Goal: Share content: Share content

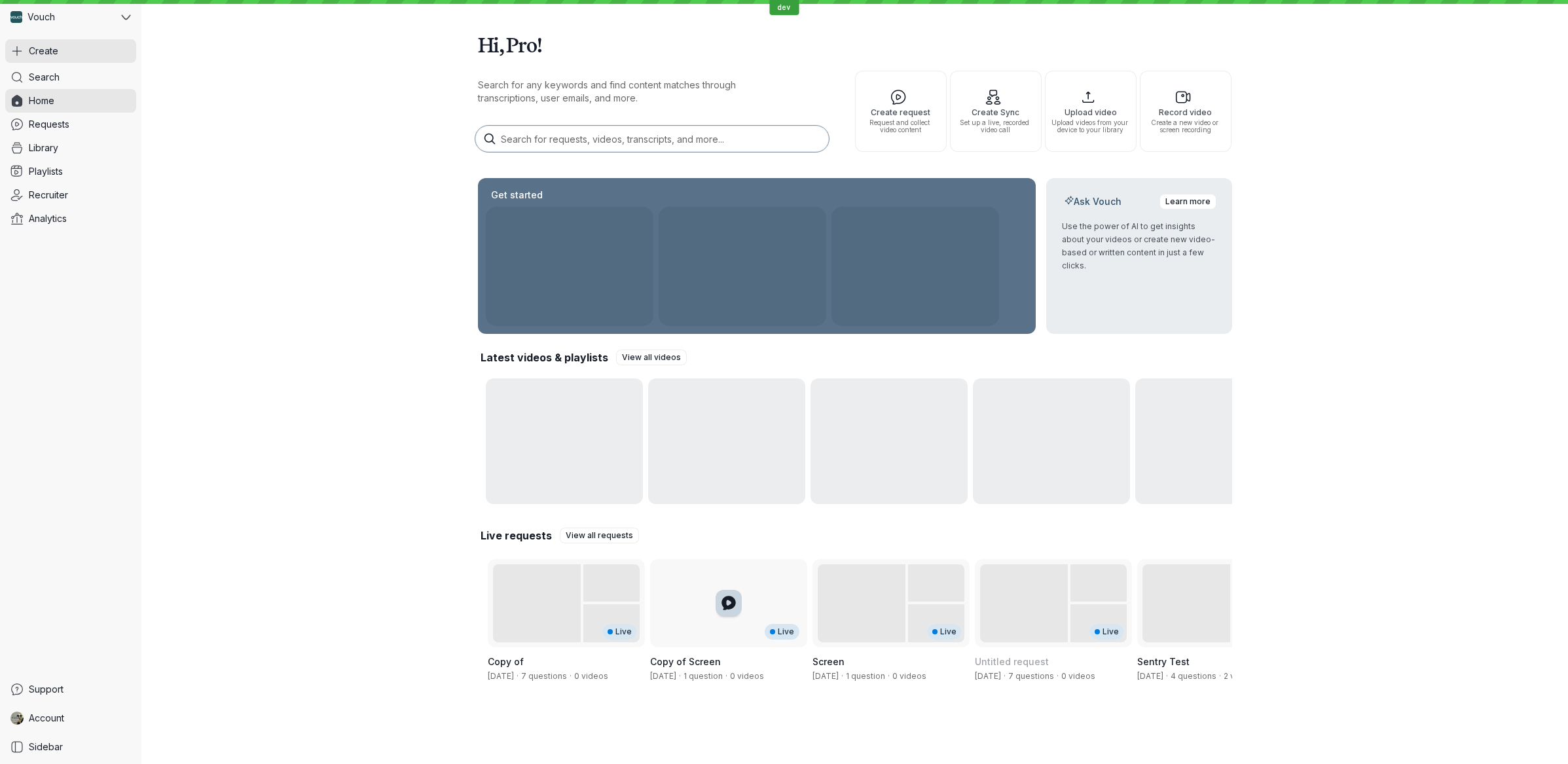
click at [67, 50] on button "Create" at bounding box center [70, 51] width 131 height 23
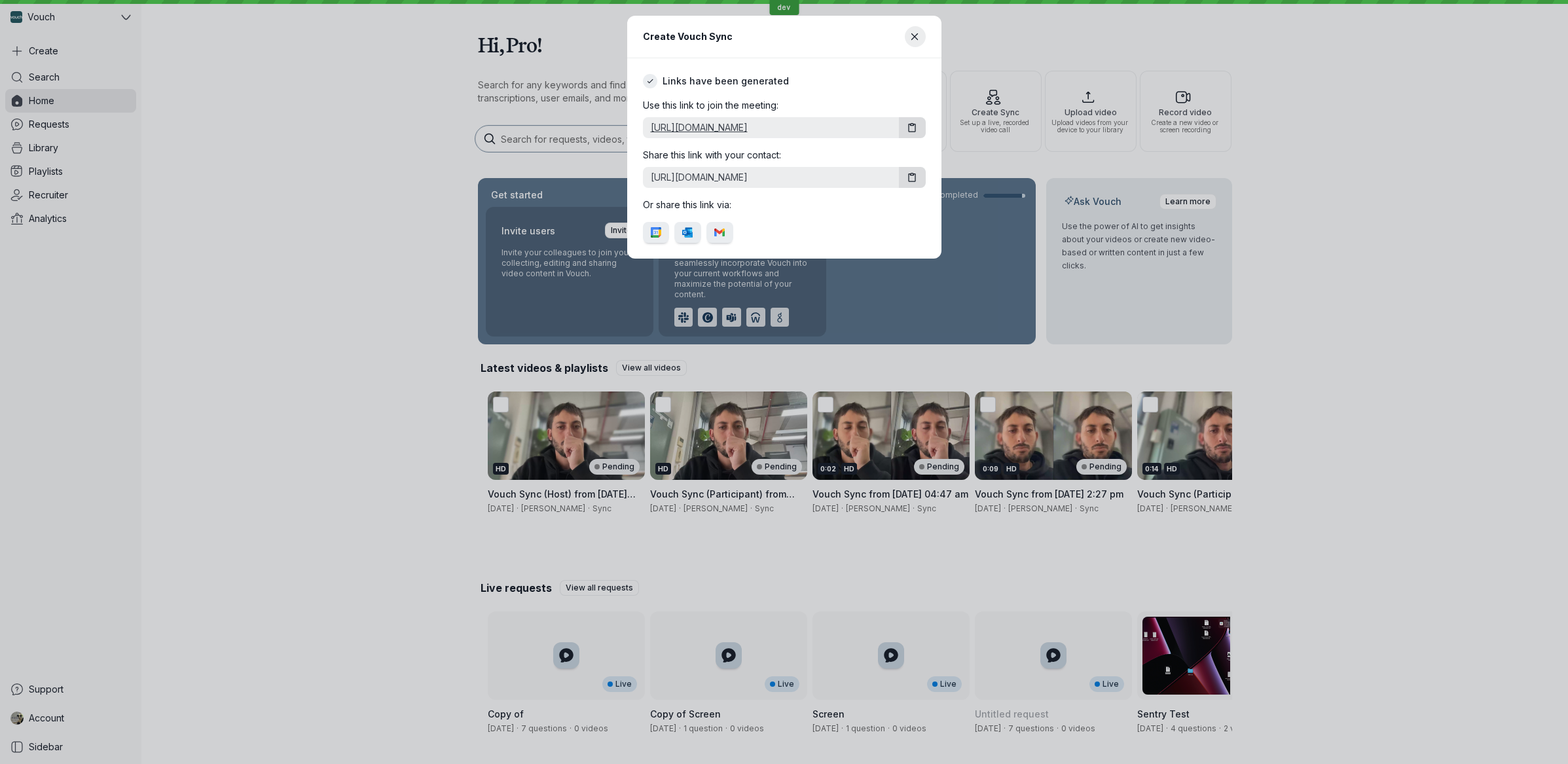
click at [798, 124] on link "[URL][DOMAIN_NAME]" at bounding box center [768, 127] width 251 height 13
click at [919, 32] on icon "Close modal" at bounding box center [915, 37] width 11 height 11
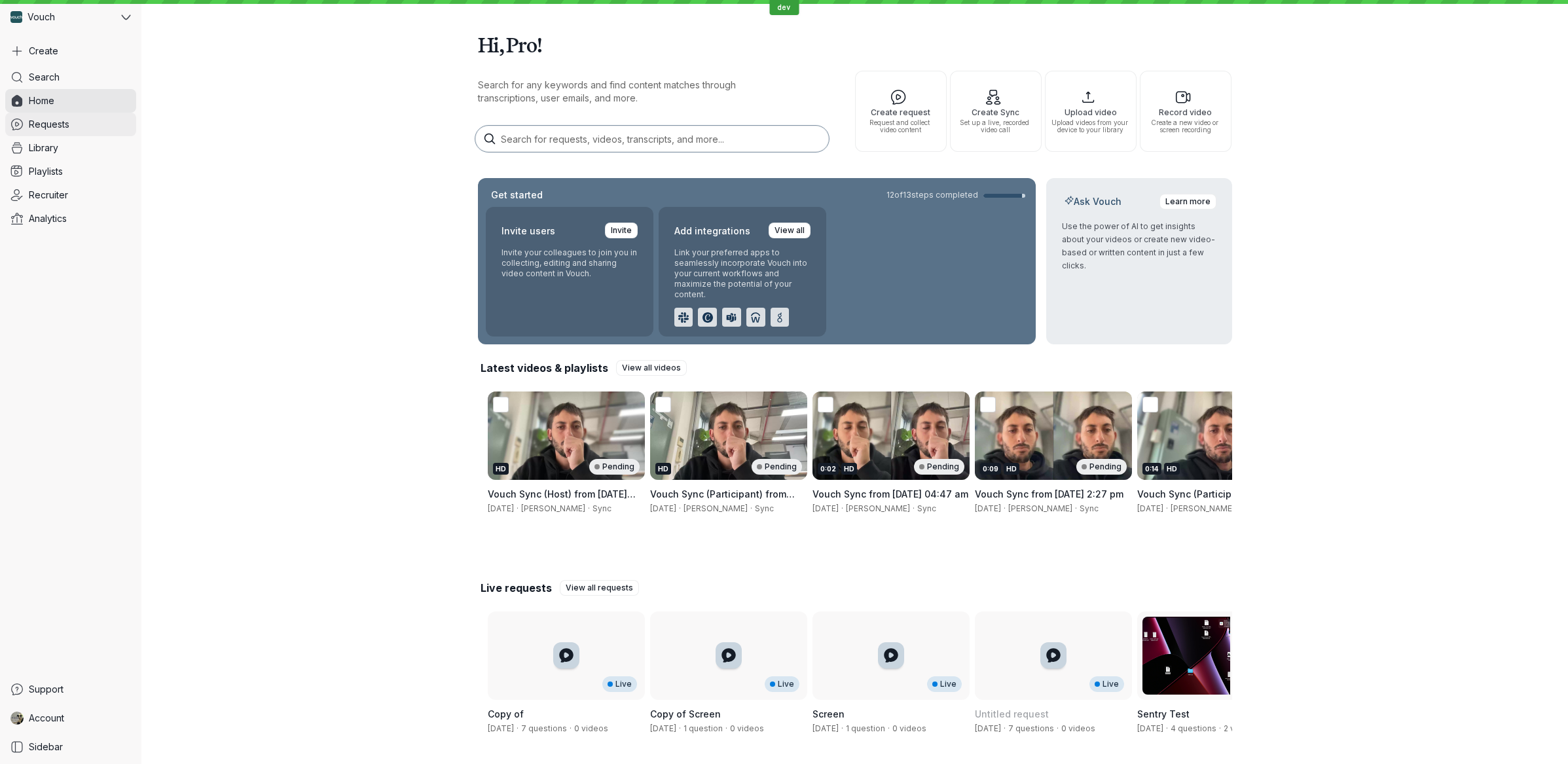
click at [100, 131] on link "Requests" at bounding box center [70, 124] width 131 height 23
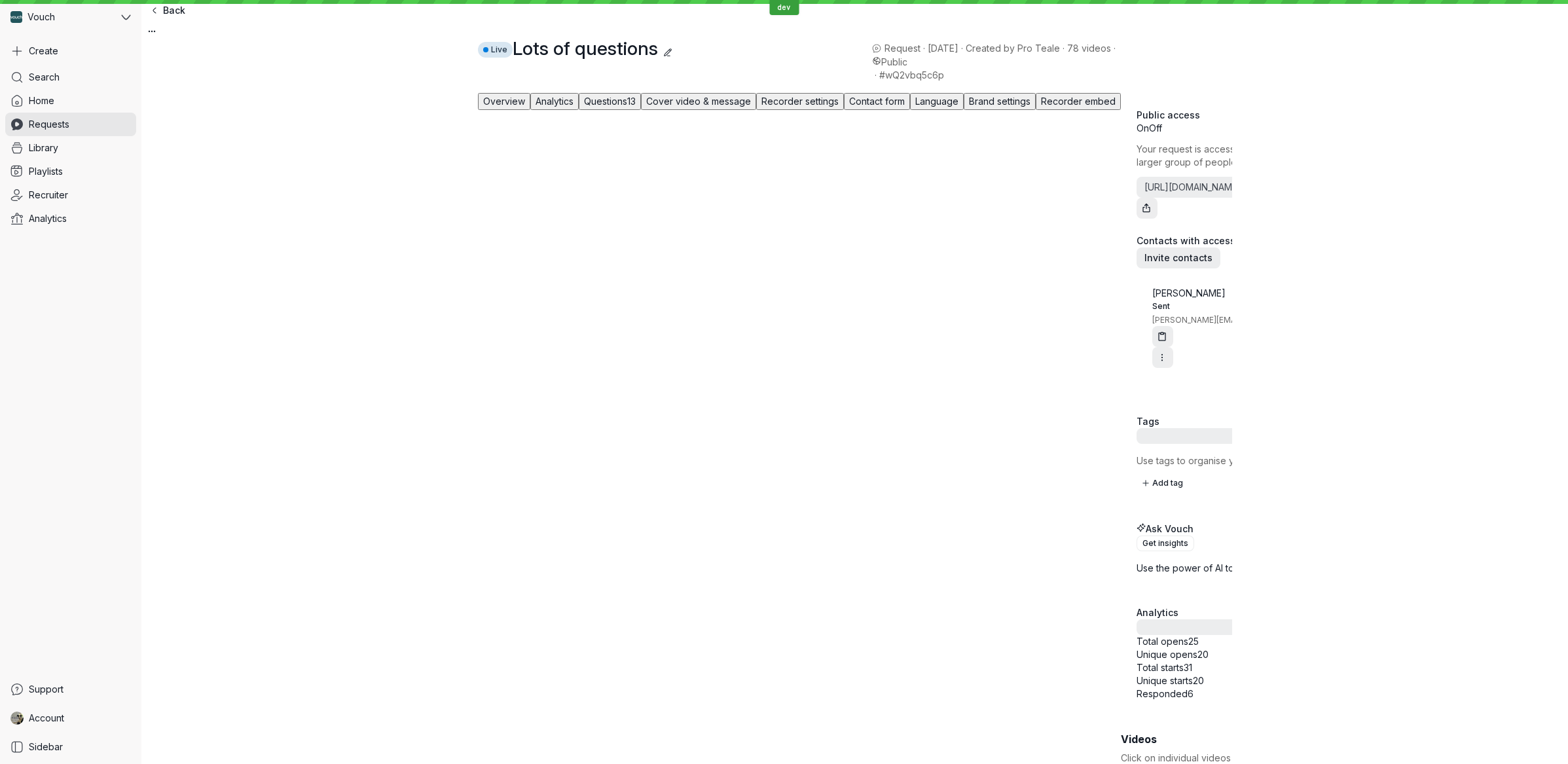
click at [1093, 121] on div "Overview Analytics Questions 13 Cover video & message Recorder settings Contact…" at bounding box center [855, 725] width 1426 height 1286
click at [1031, 107] on span "Brand settings" at bounding box center [1000, 101] width 62 height 11
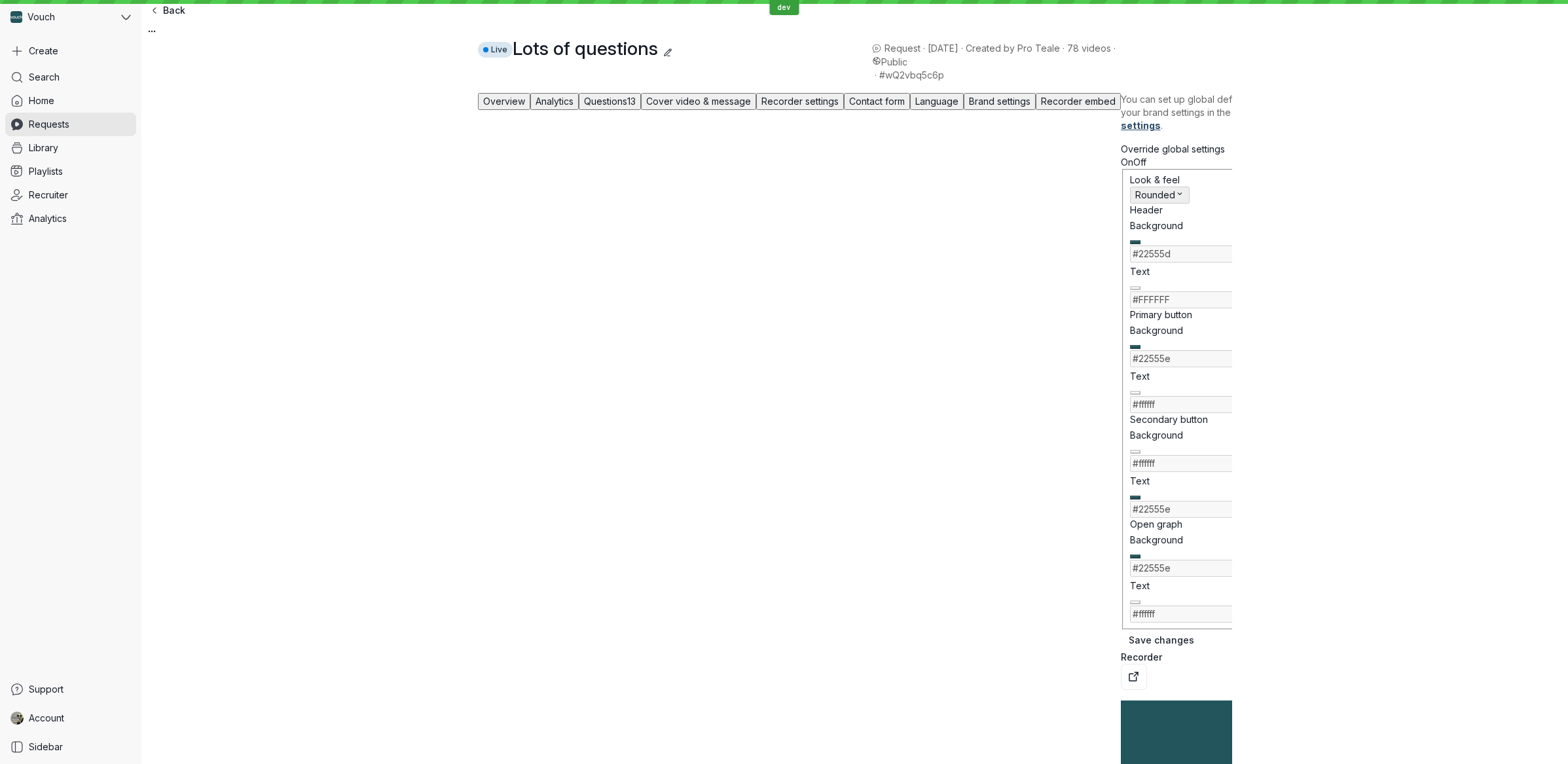
click at [905, 107] on span "Contact form" at bounding box center [876, 101] width 56 height 11
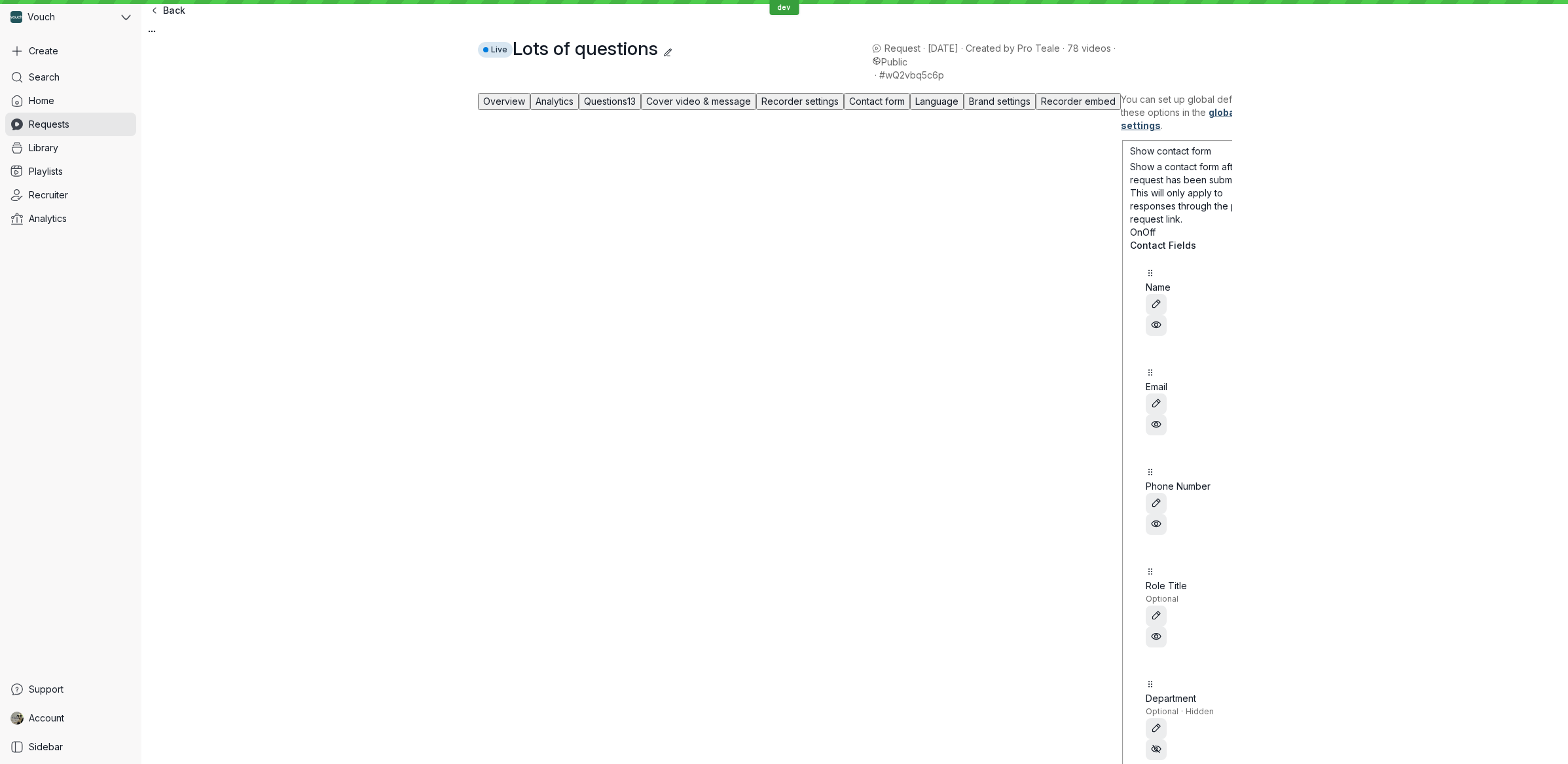
click at [831, 107] on span "Recorder settings" at bounding box center [800, 101] width 77 height 11
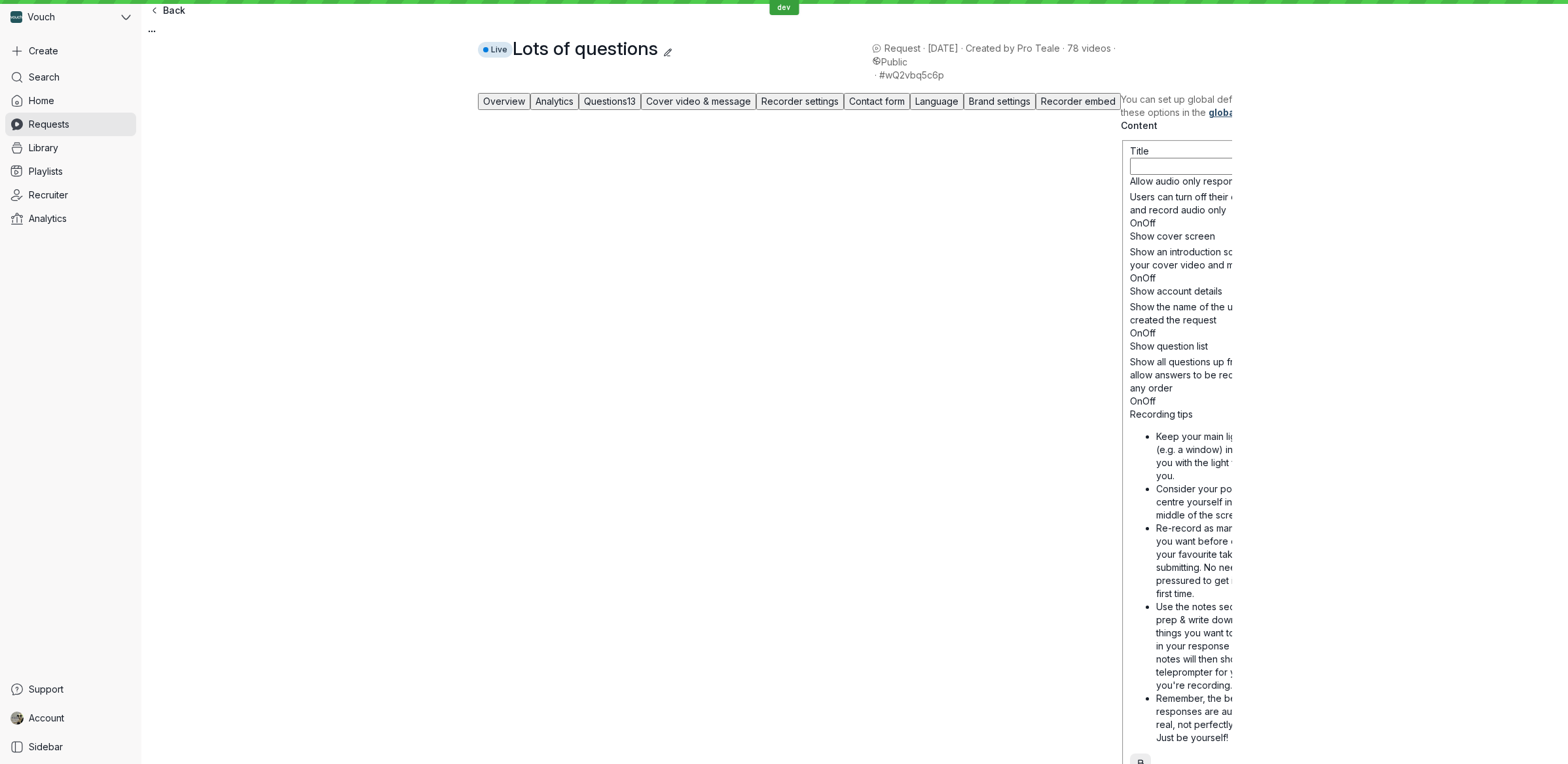
click at [751, 107] on span "Cover video & message" at bounding box center [699, 101] width 105 height 11
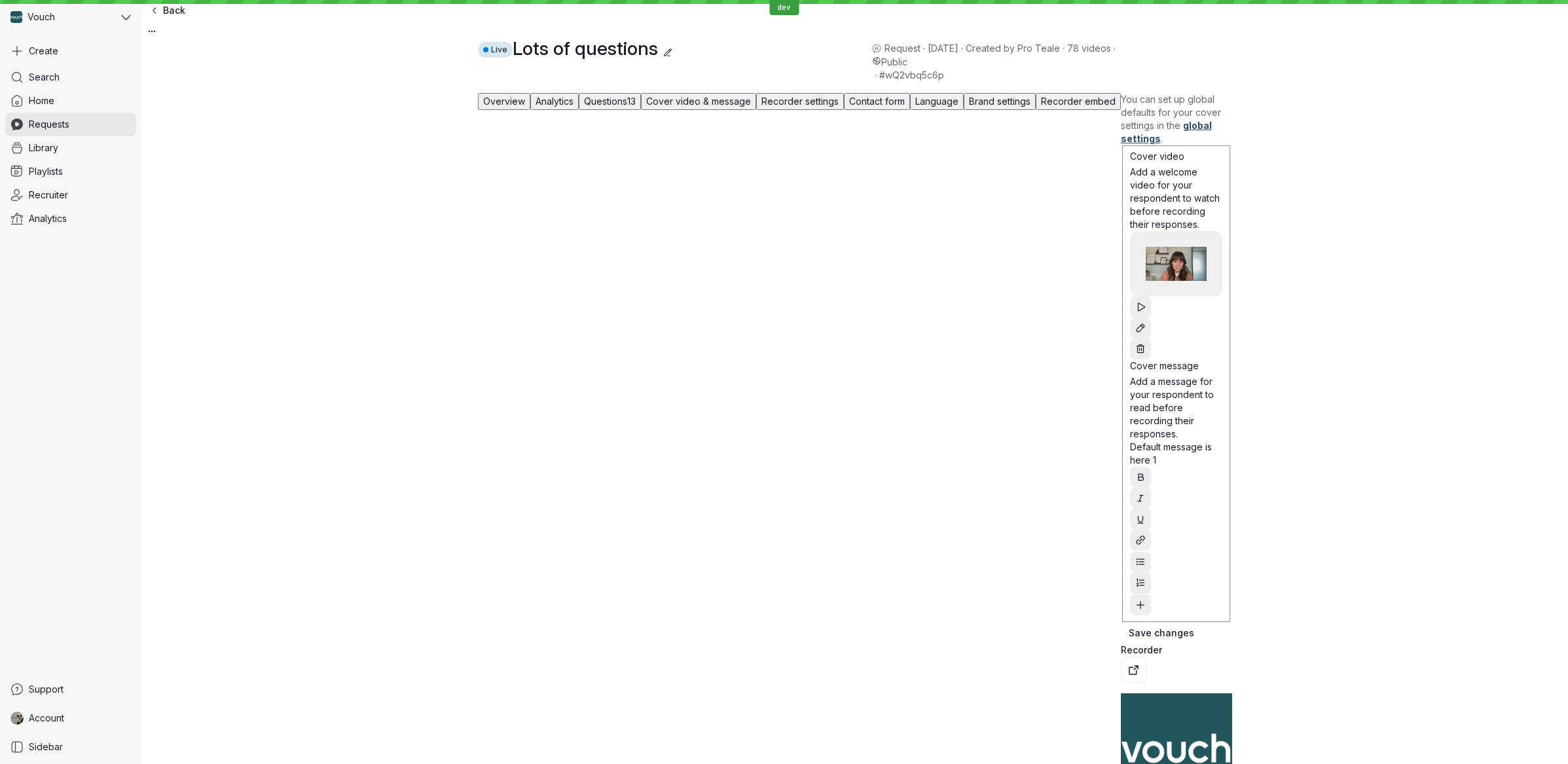
click at [607, 107] on span "Questions" at bounding box center [606, 101] width 43 height 11
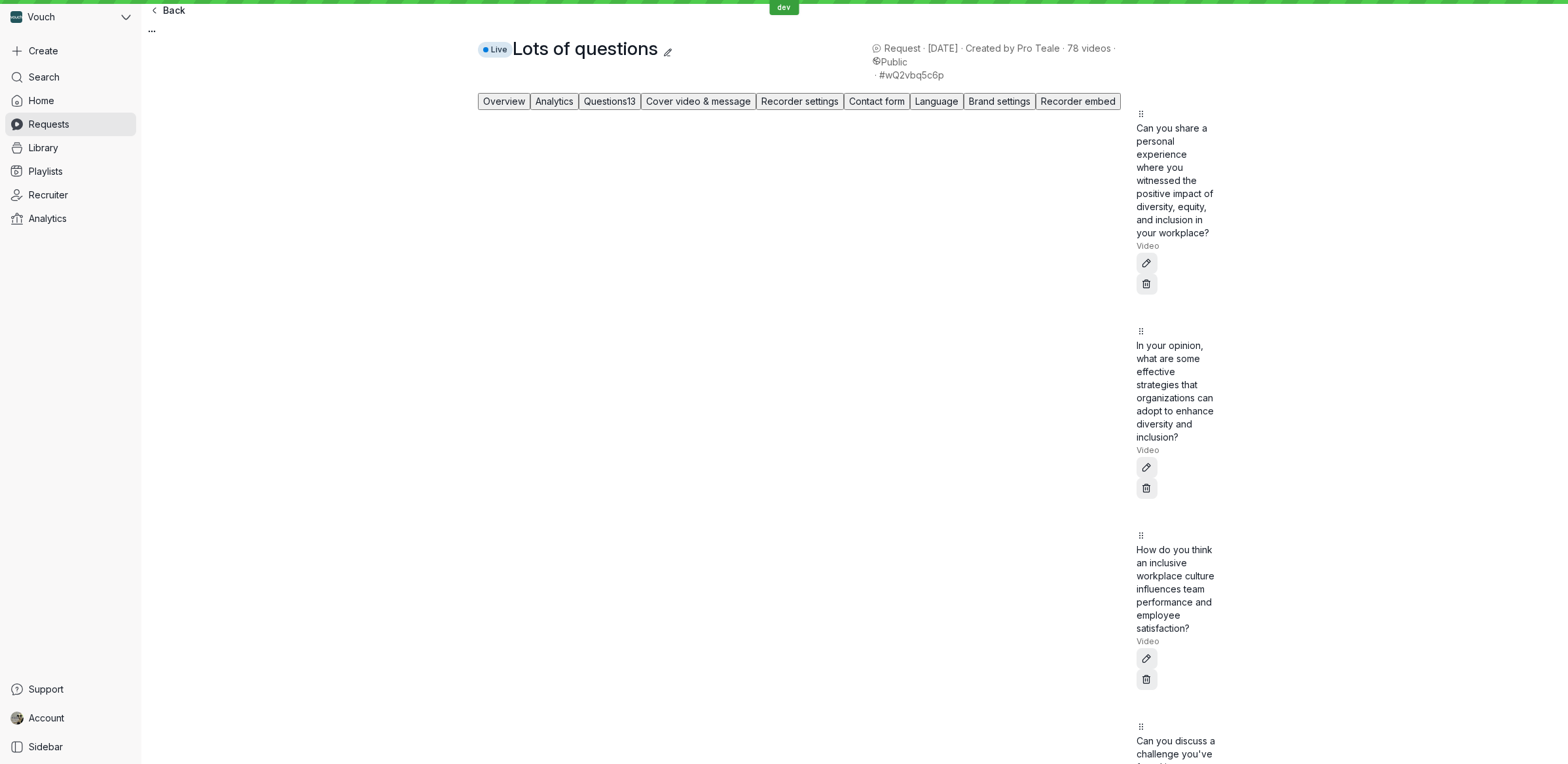
click at [561, 110] on button "Analytics" at bounding box center [555, 102] width 48 height 17
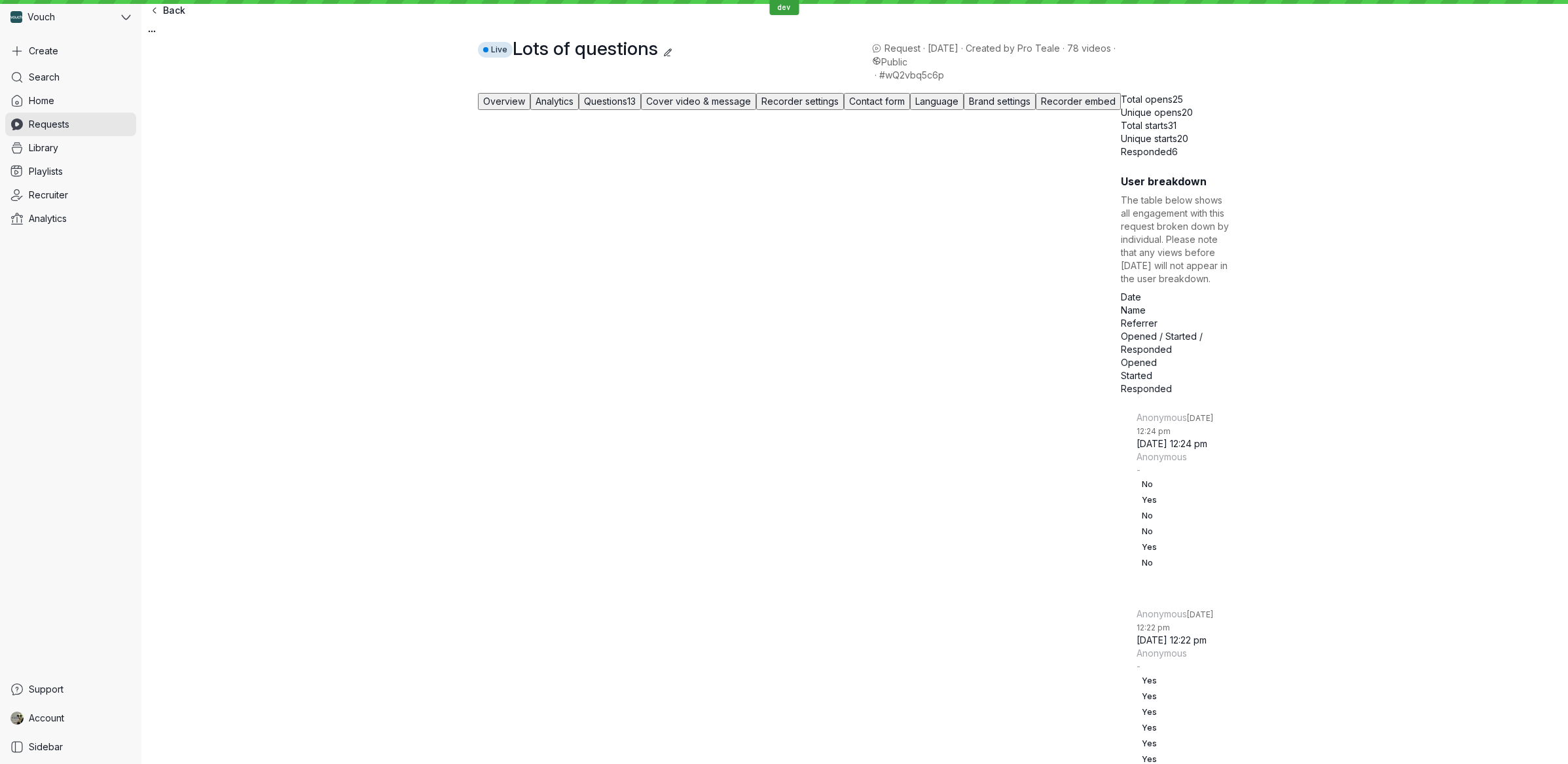
click at [504, 107] on span "Overview" at bounding box center [504, 101] width 42 height 11
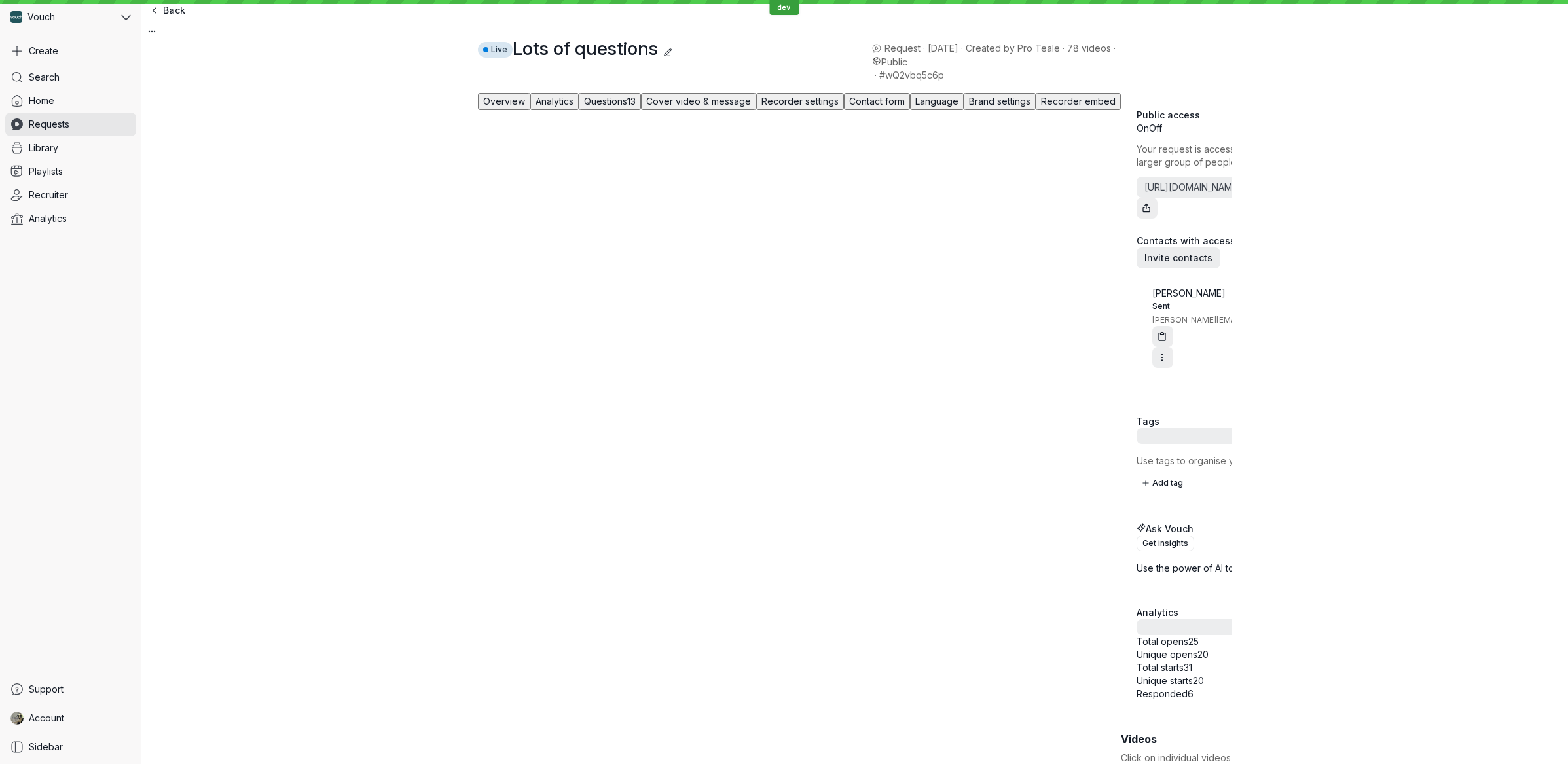
click at [823, 110] on button "Recorder settings" at bounding box center [800, 102] width 87 height 17
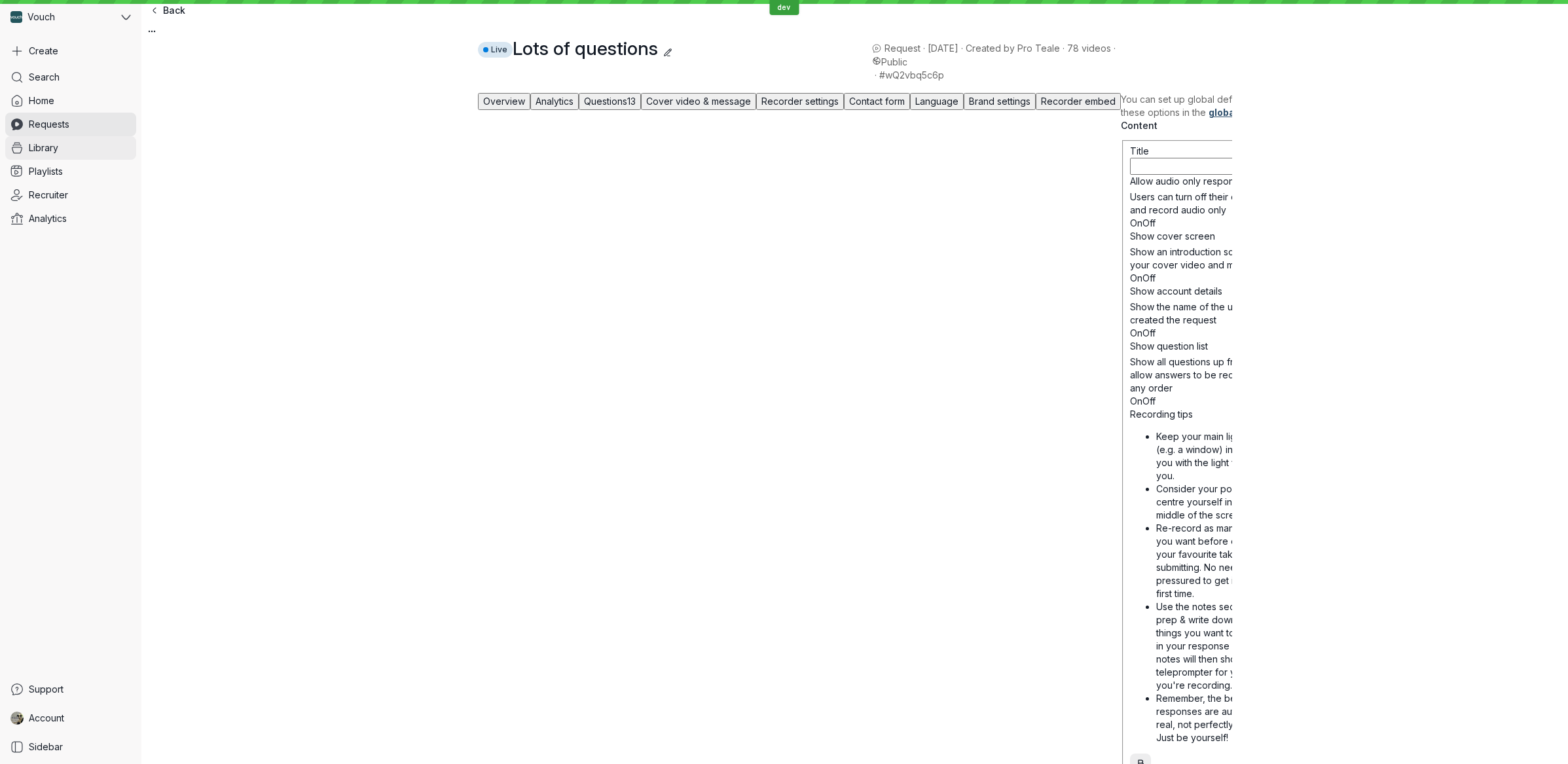
click at [44, 145] on span "Library" at bounding box center [43, 148] width 29 height 13
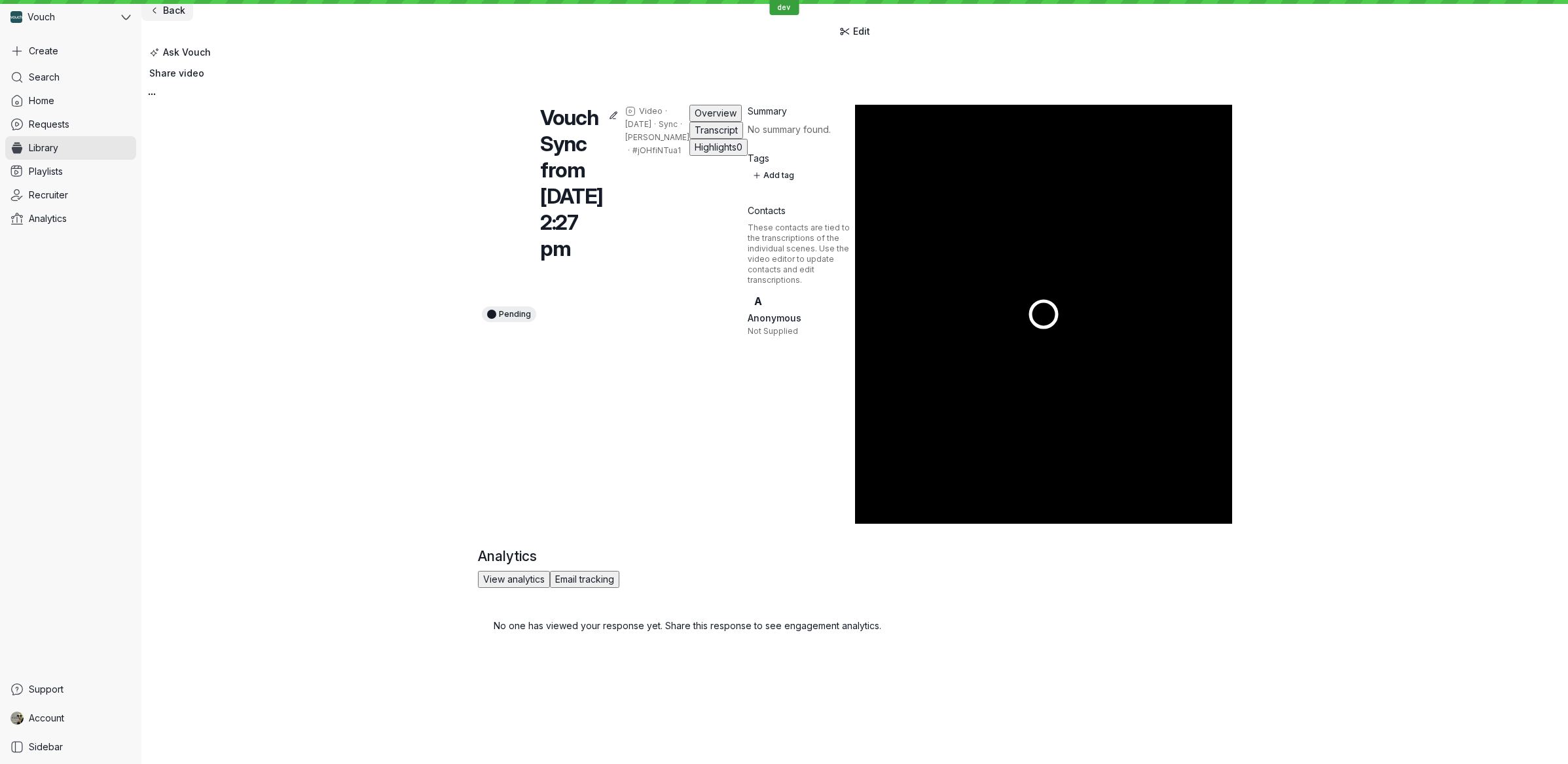
click at [193, 19] on link "Back" at bounding box center [167, 10] width 52 height 21
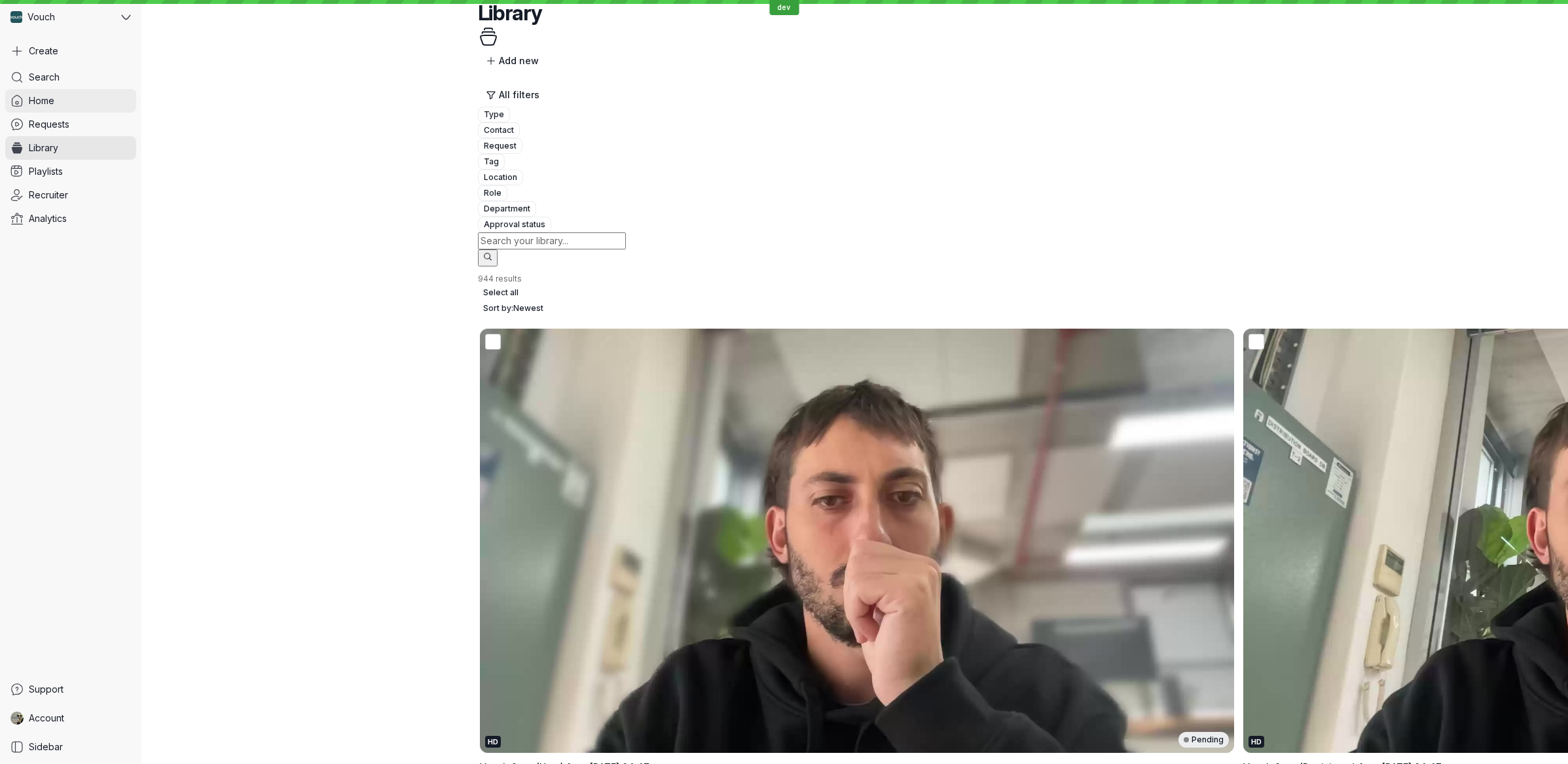
click at [99, 104] on link "Home" at bounding box center [70, 101] width 131 height 23
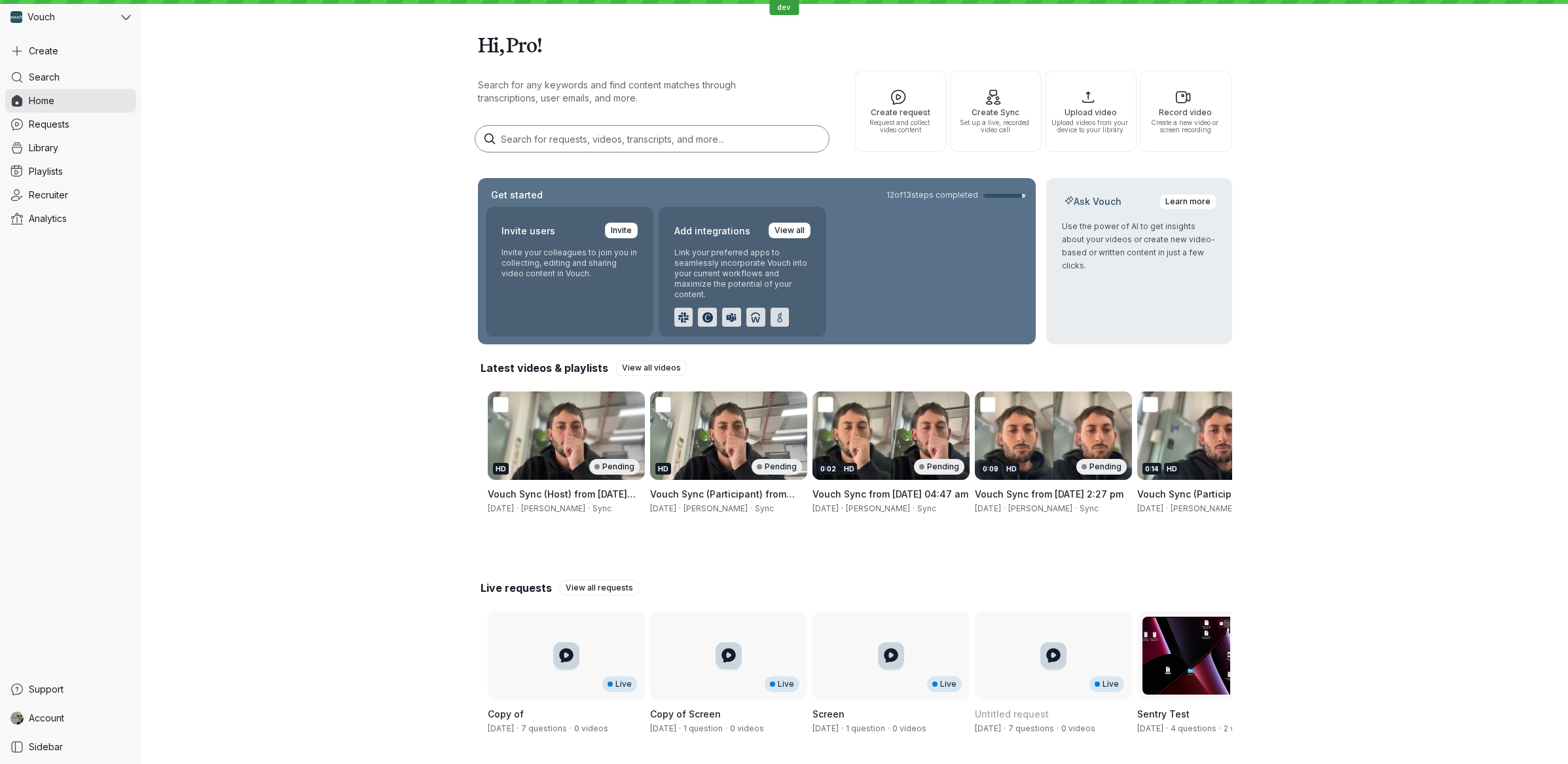
click at [97, 113] on link "Requests" at bounding box center [70, 124] width 131 height 23
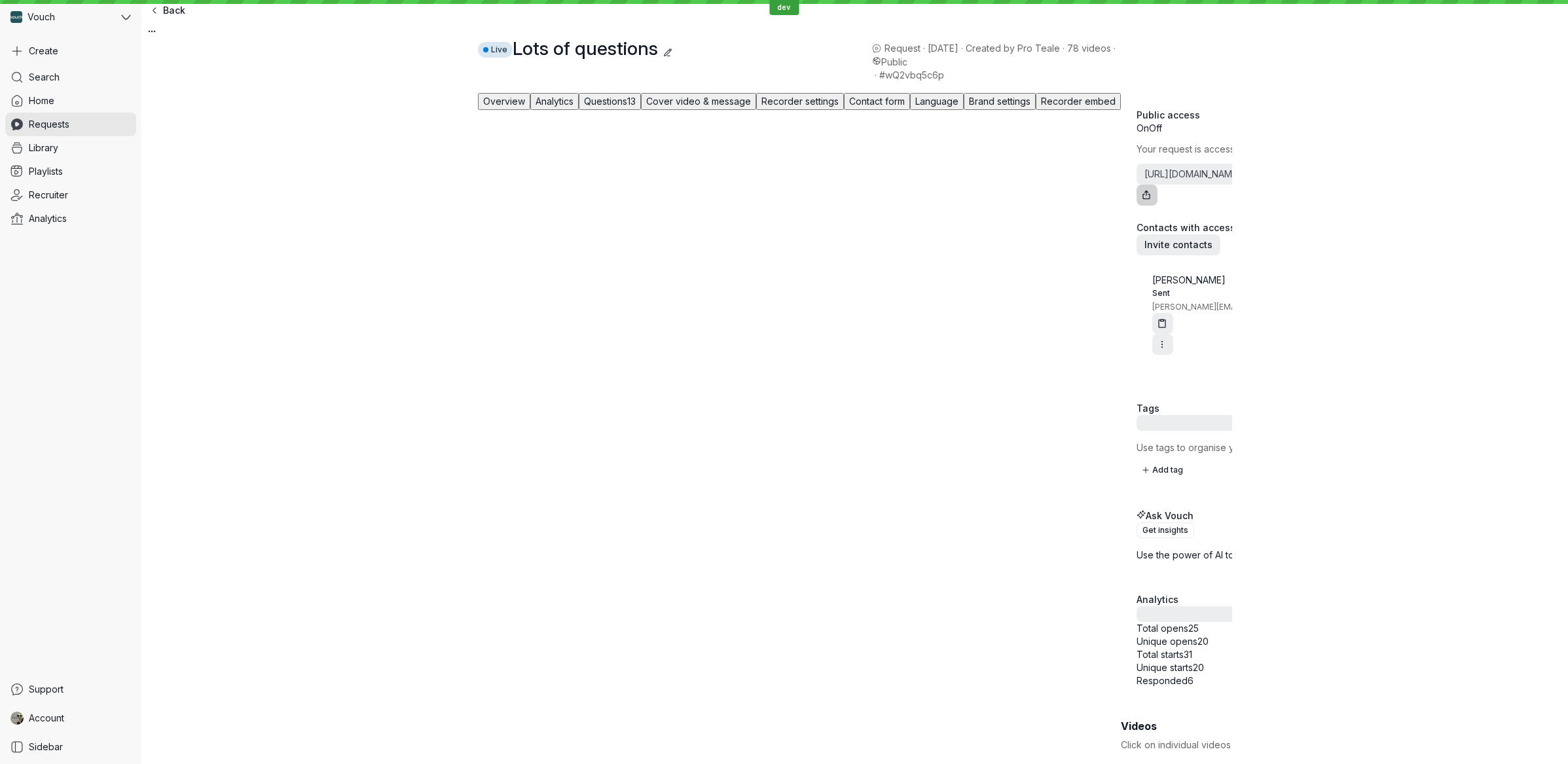
click at [1141, 201] on icon "Share" at bounding box center [1146, 195] width 11 height 11
click at [1136, 206] on button "Share" at bounding box center [1146, 195] width 21 height 21
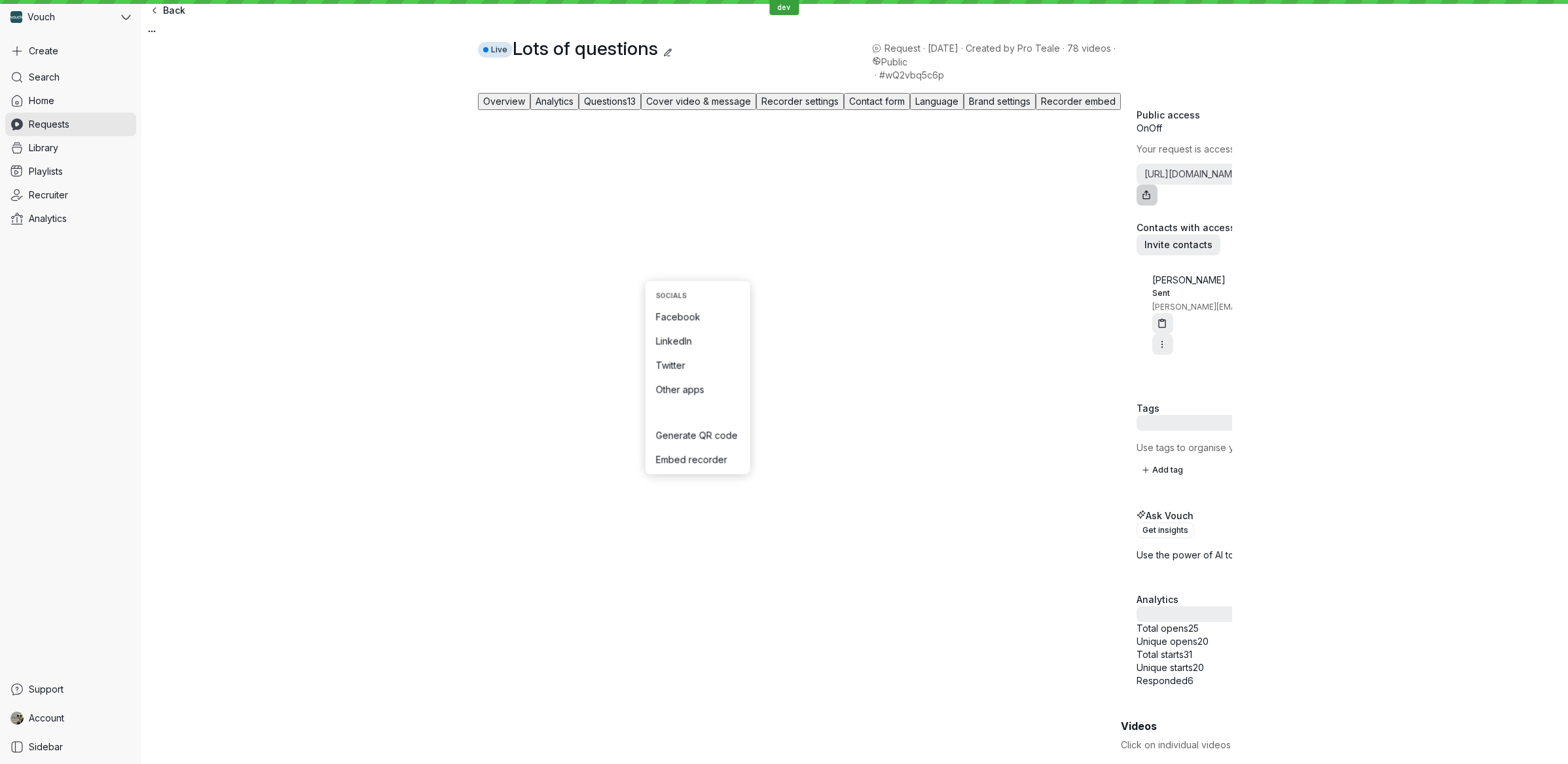
click at [1136, 206] on button "Share" at bounding box center [1146, 195] width 21 height 21
click at [40, 133] on link "Requests" at bounding box center [70, 124] width 131 height 23
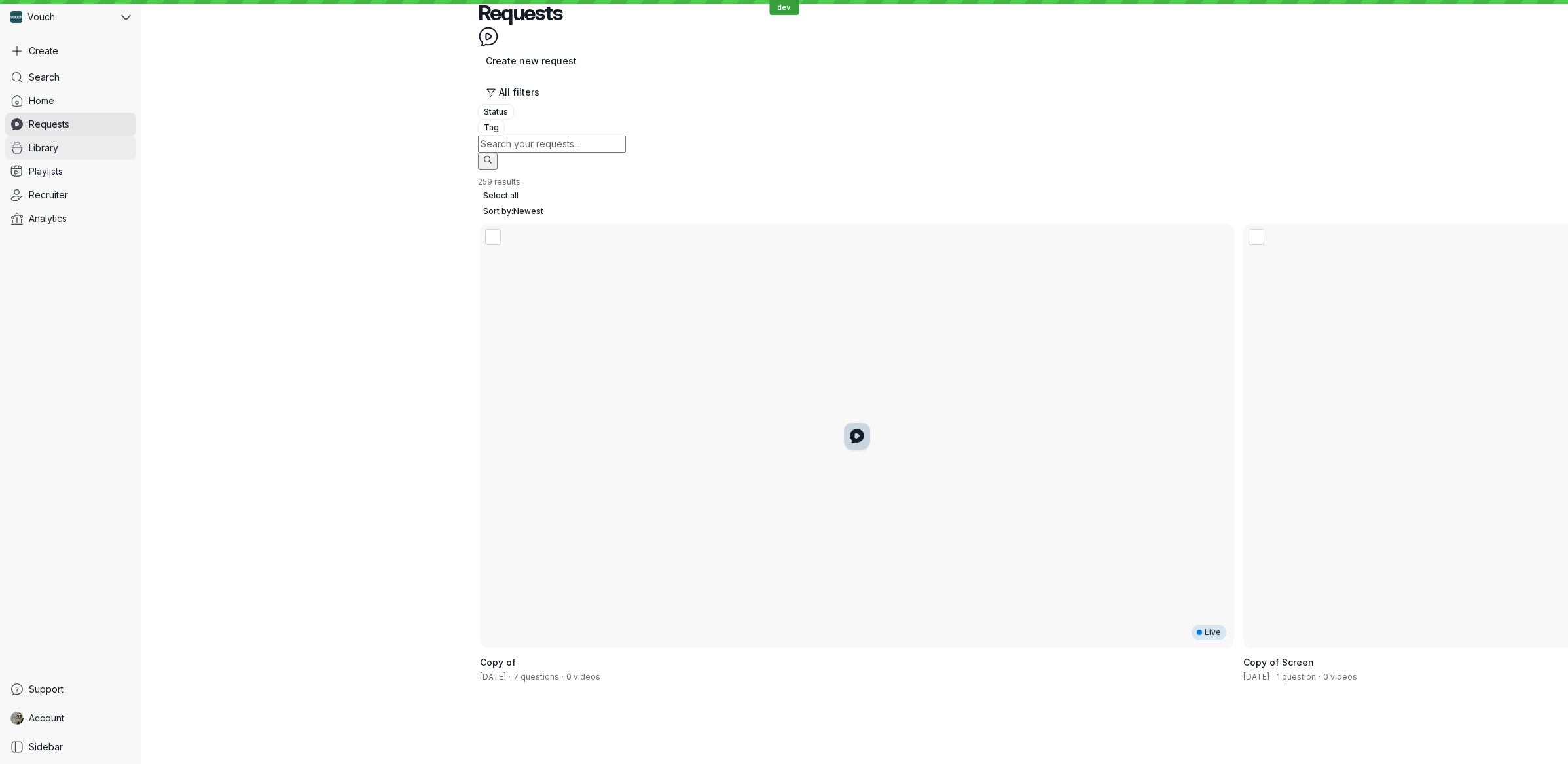
click at [50, 142] on span "Library" at bounding box center [43, 148] width 29 height 13
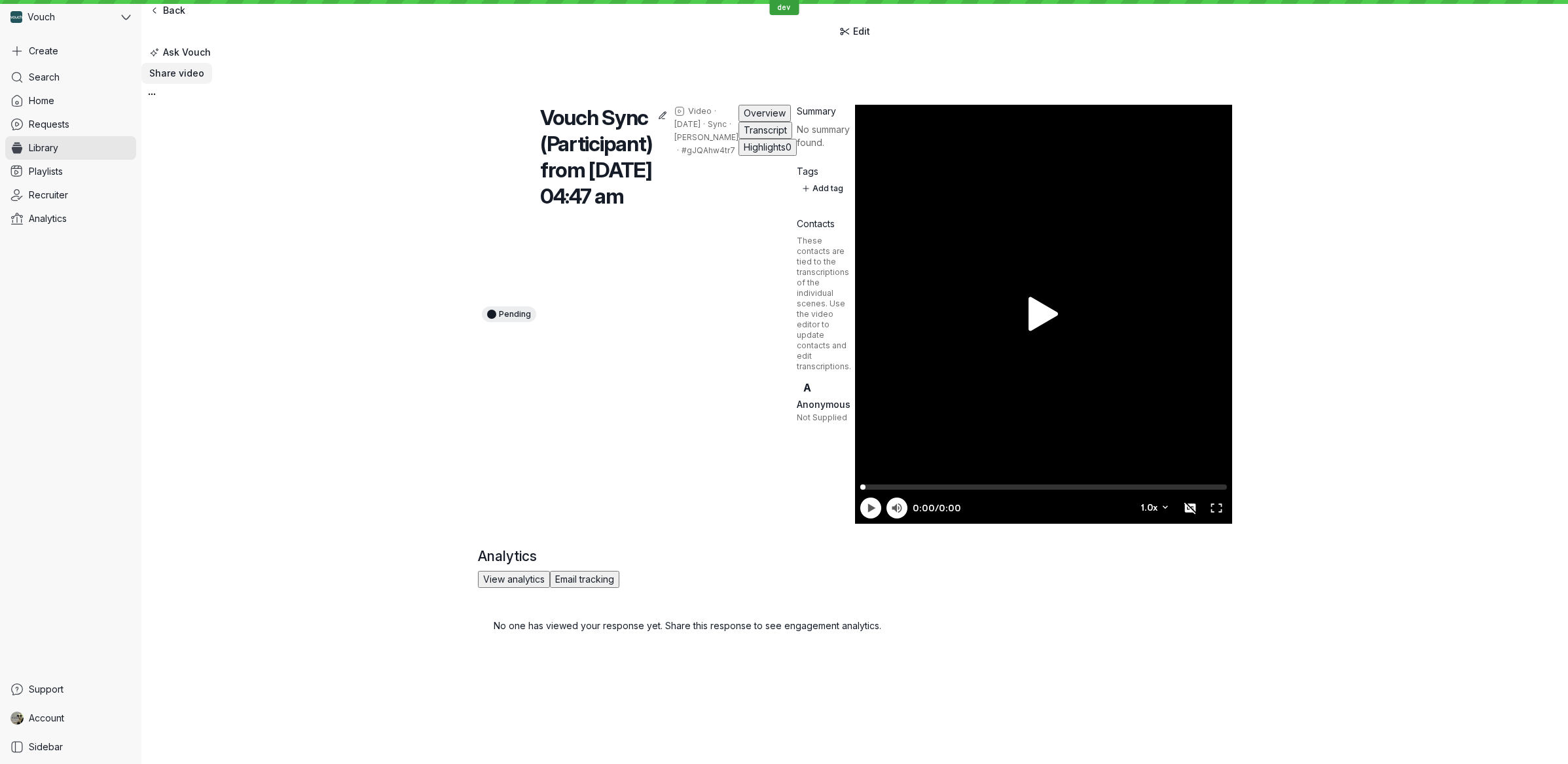
click at [204, 67] on span "Share video" at bounding box center [177, 73] width 55 height 13
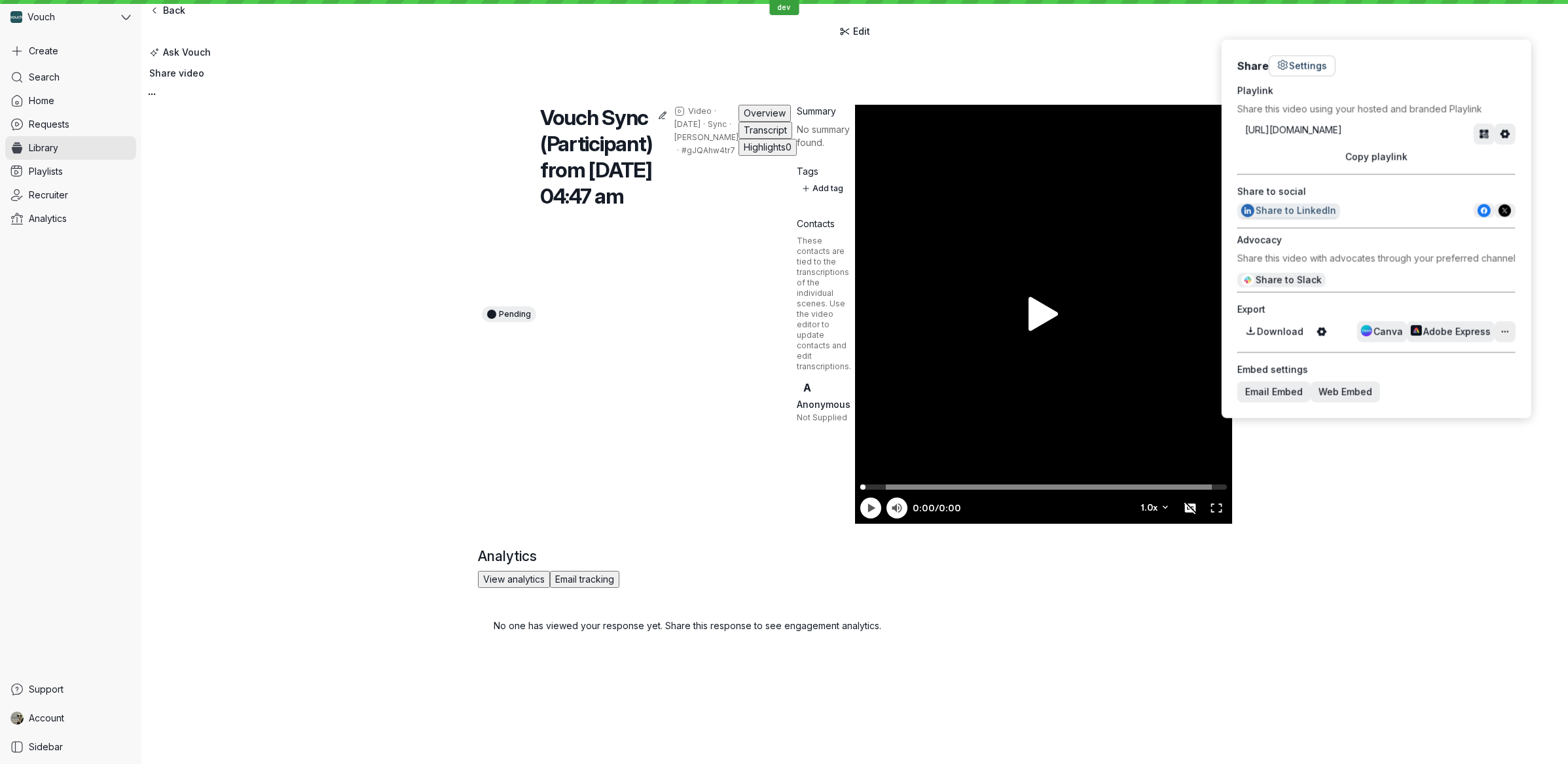
click at [1336, 58] on button "Settings" at bounding box center [1302, 66] width 67 height 21
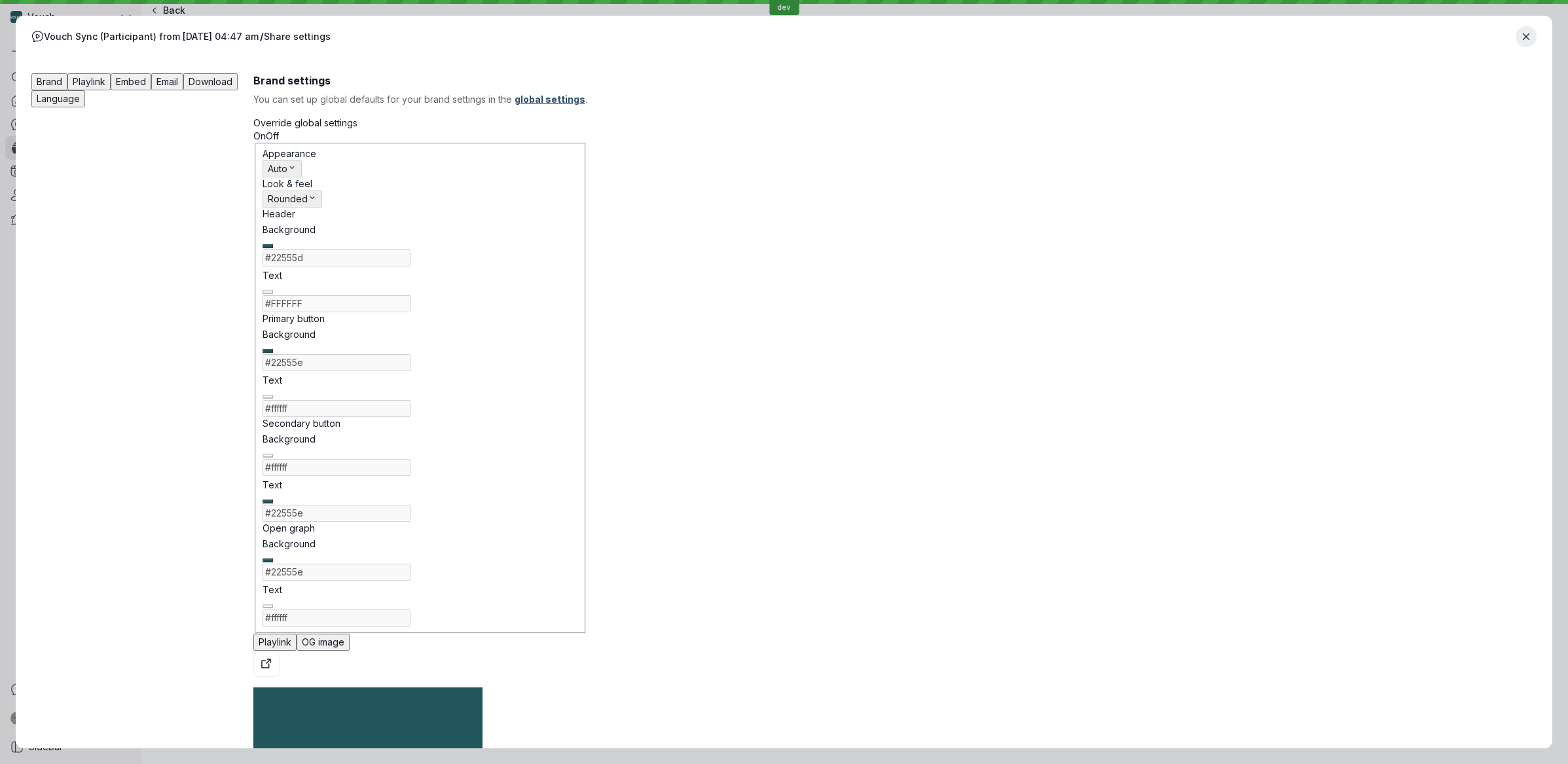
click at [106, 77] on span "Playlink" at bounding box center [88, 81] width 32 height 11
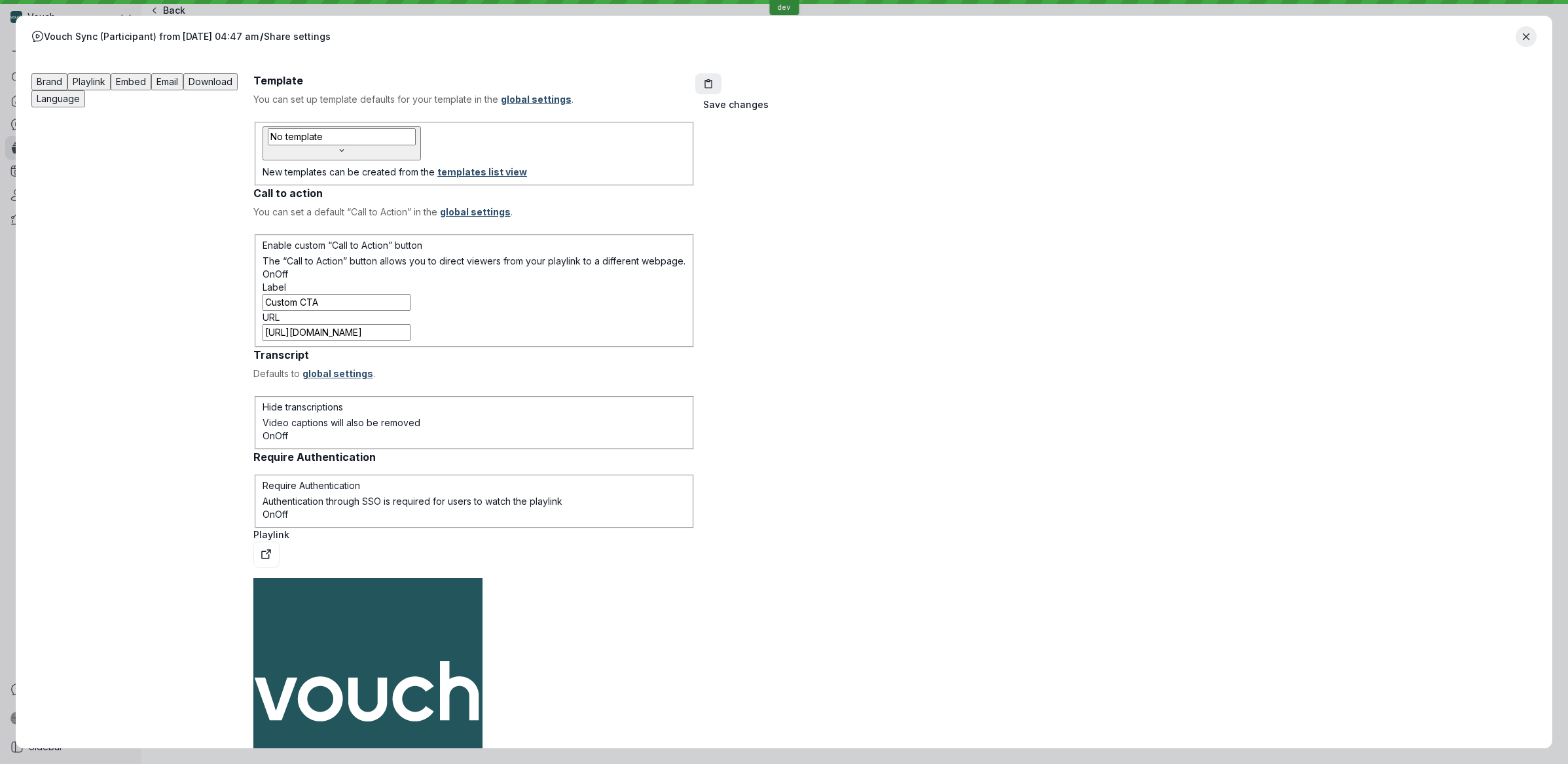
click at [253, 87] on div "Brand Playlink Embed Email Download Language" at bounding box center [142, 627] width 222 height 1108
click at [146, 80] on span "Embed" at bounding box center [131, 81] width 30 height 11
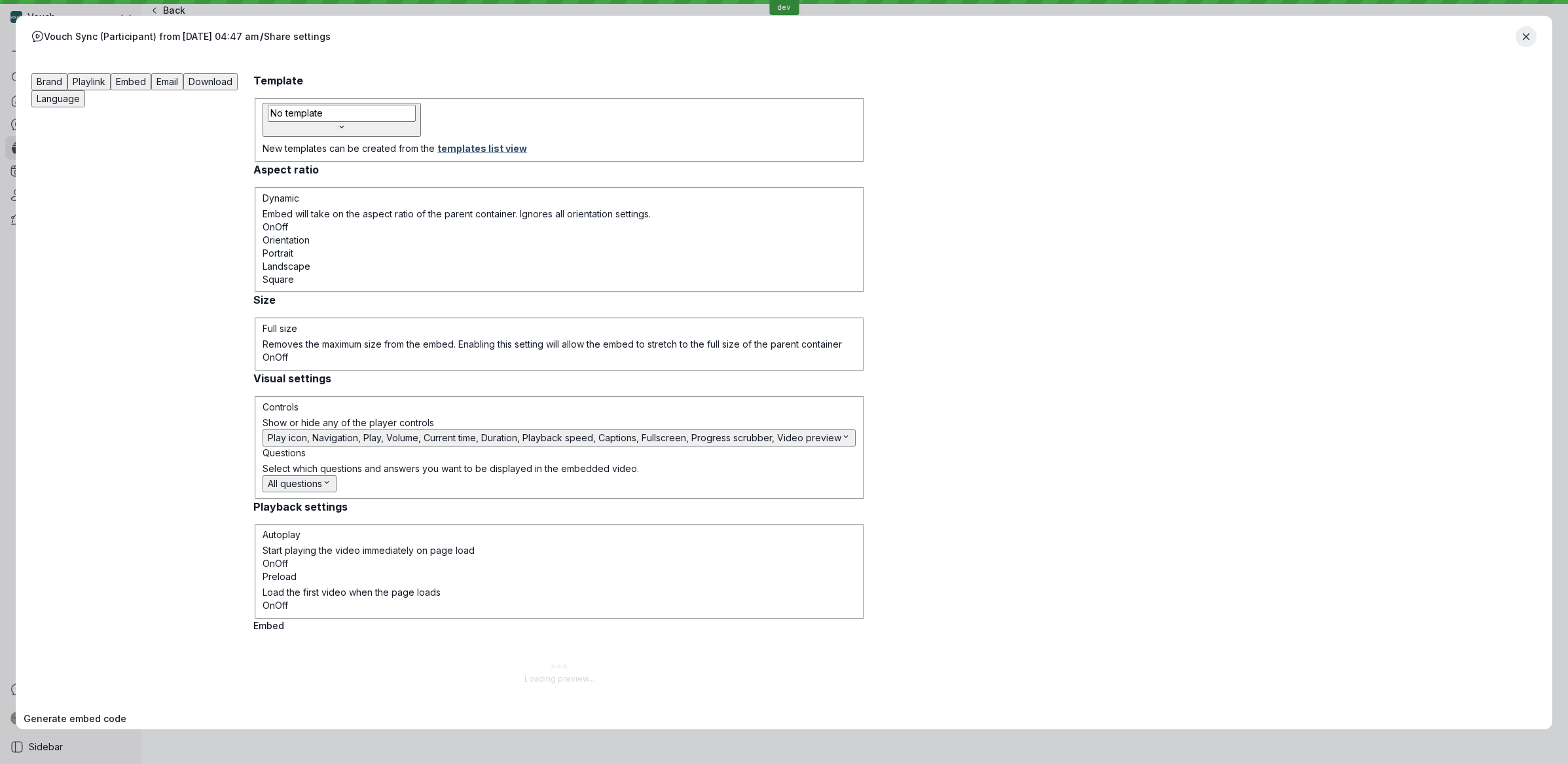
click at [178, 84] on span "Email" at bounding box center [167, 81] width 22 height 11
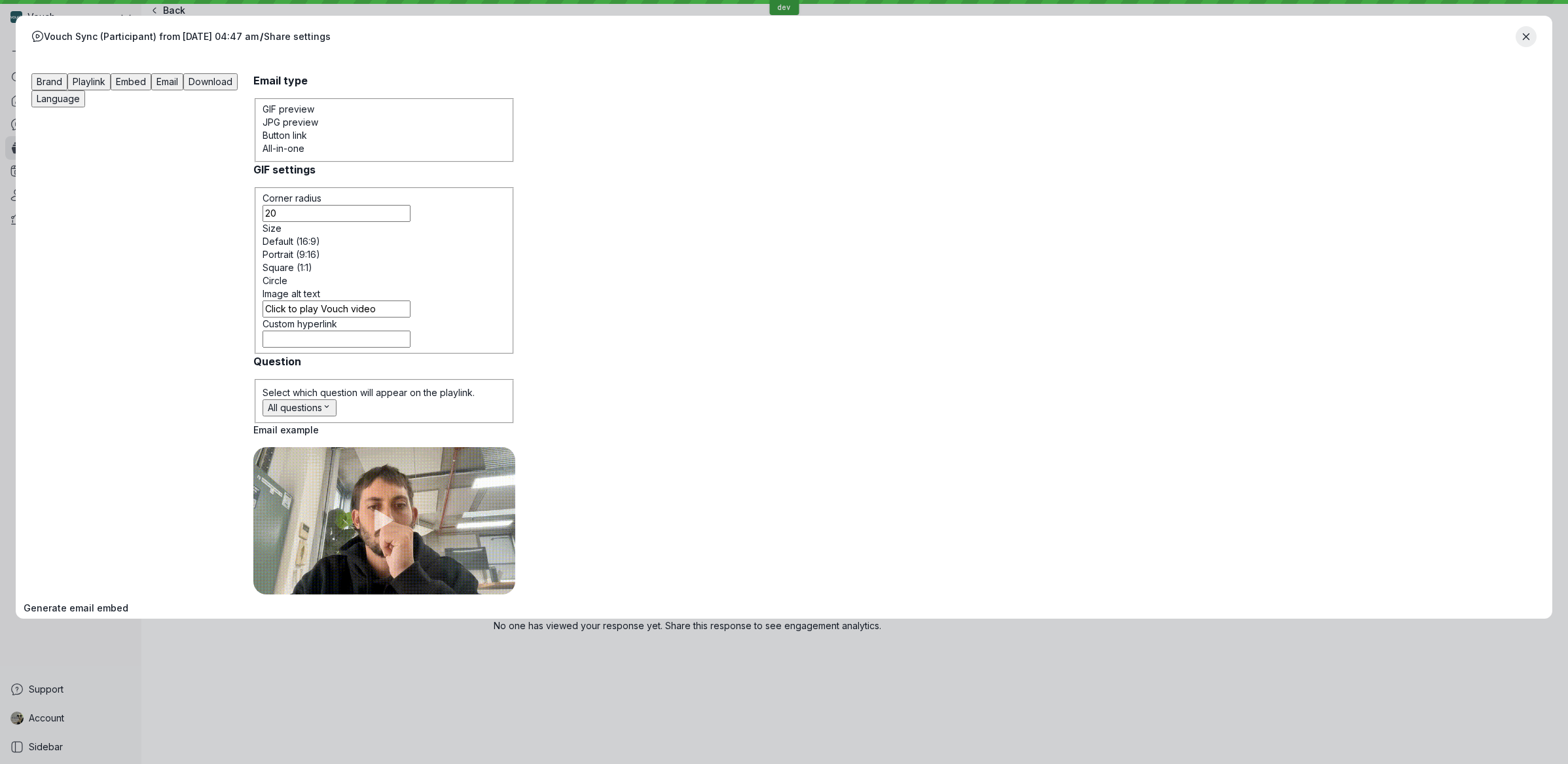
click at [232, 86] on span "Download" at bounding box center [210, 81] width 44 height 11
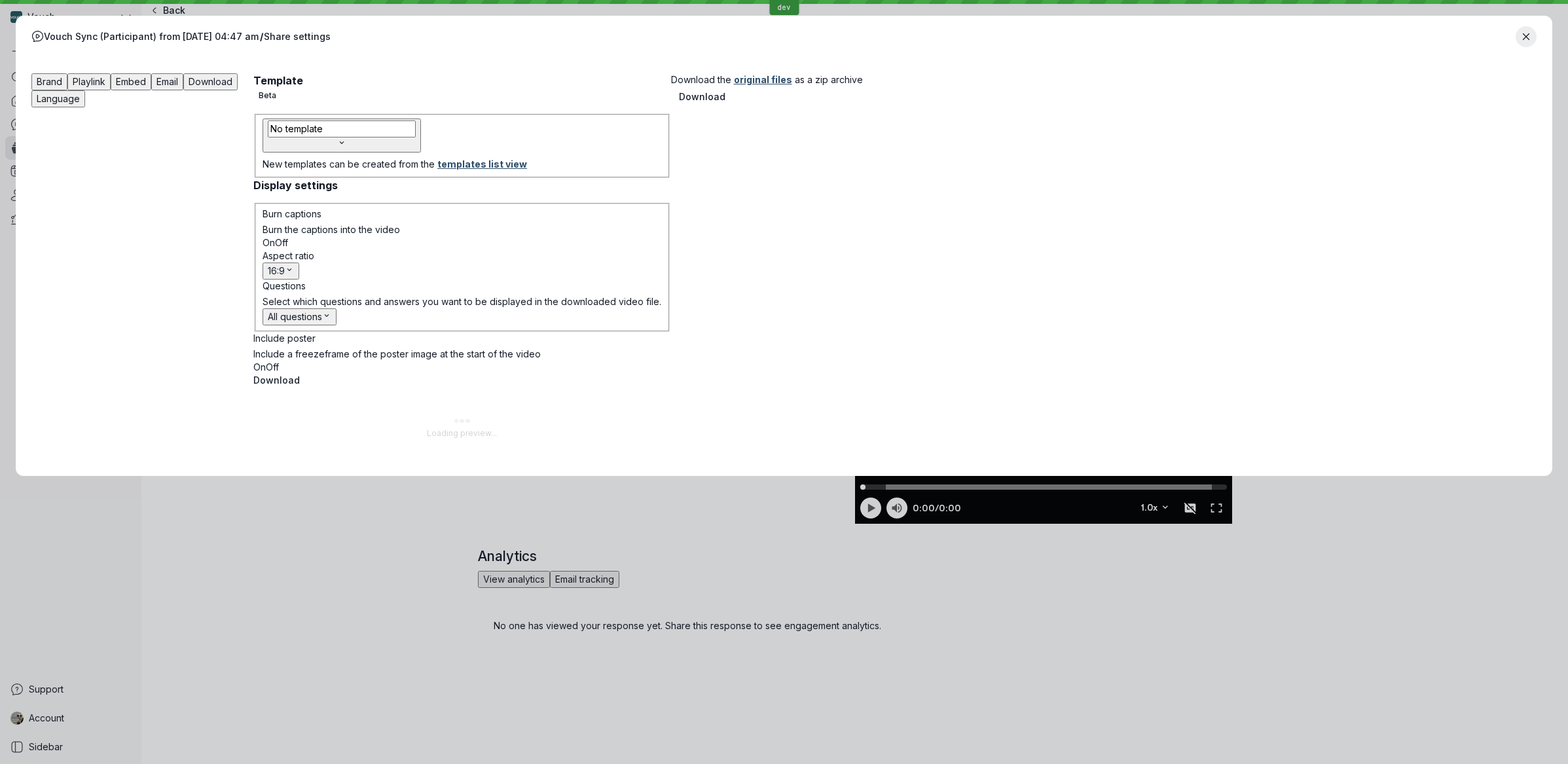
click at [80, 93] on span "Language" at bounding box center [58, 98] width 43 height 11
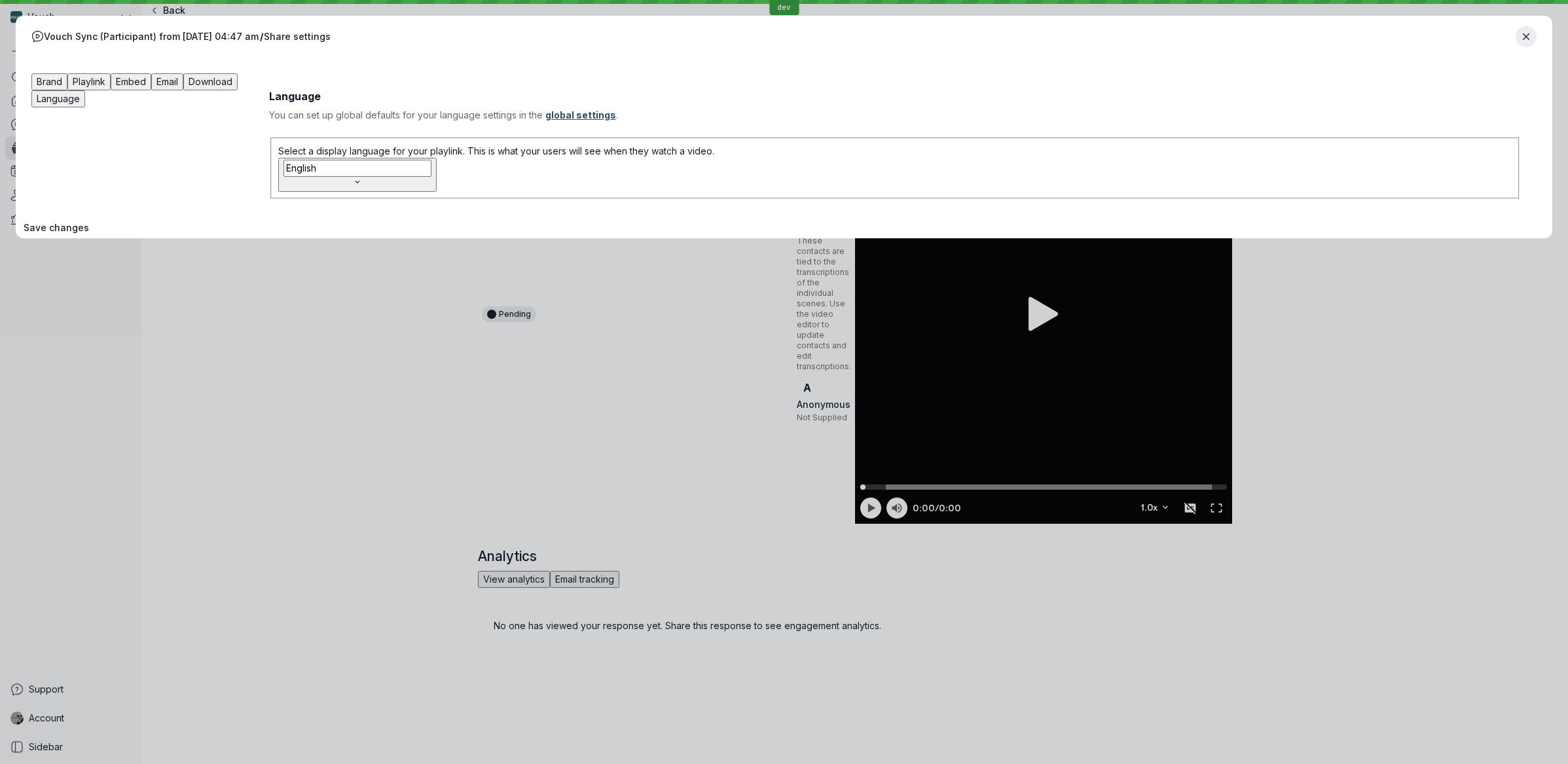
click at [232, 78] on span "Download" at bounding box center [210, 81] width 44 height 11
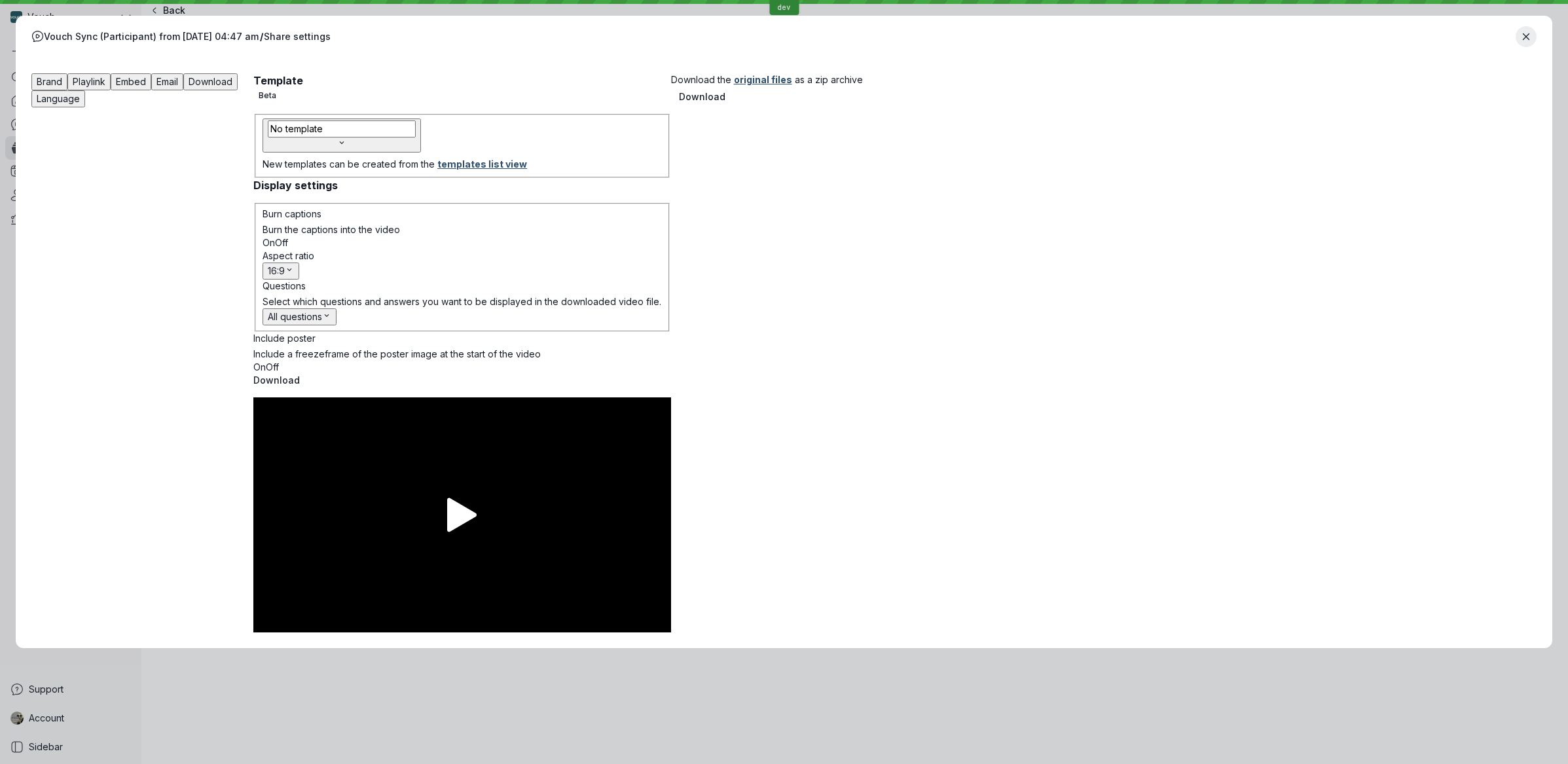
click at [253, 85] on div "Brand Playlink Embed Email Download Language" at bounding box center [142, 352] width 222 height 559
drag, startPoint x: 549, startPoint y: 82, endPoint x: 539, endPoint y: 83, distance: 10.0
click at [106, 82] on span "Playlink" at bounding box center [88, 81] width 32 height 11
drag, startPoint x: 518, startPoint y: 83, endPoint x: 503, endPoint y: 84, distance: 15.0
click at [253, 84] on div "Brand Playlink Embed Email Download Language" at bounding box center [142, 352] width 222 height 559
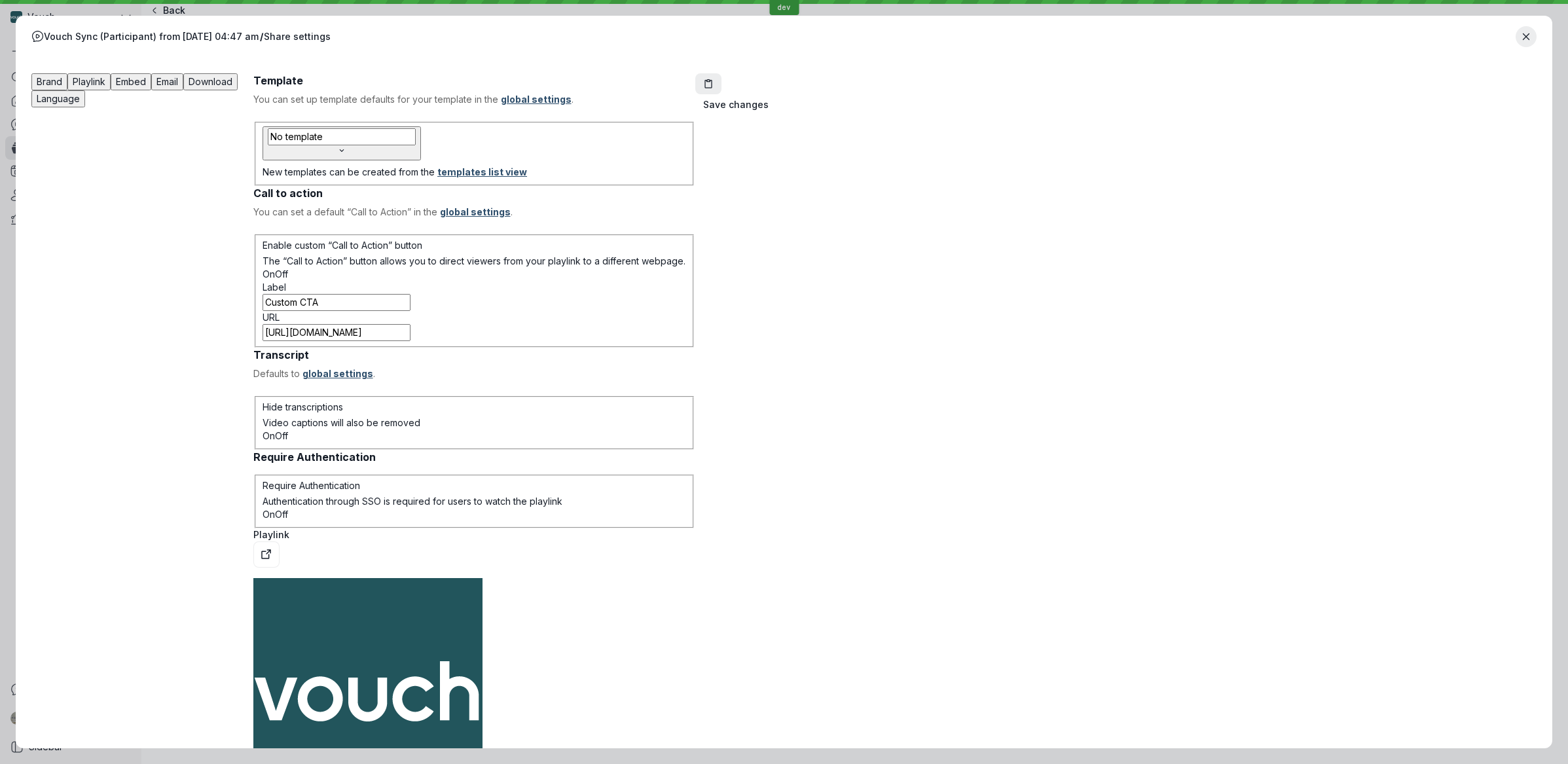
click at [62, 84] on span "Brand" at bounding box center [49, 81] width 26 height 11
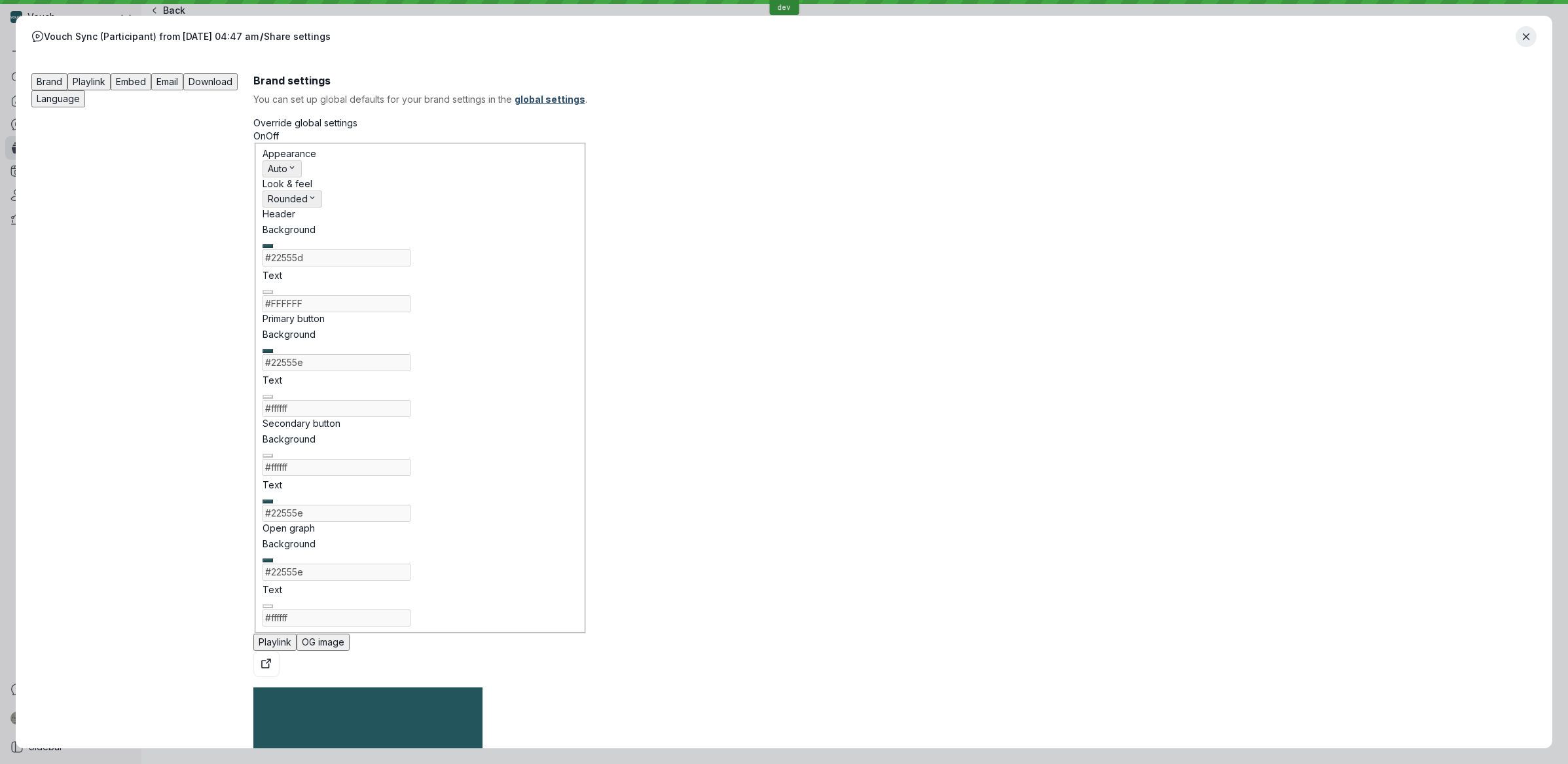
drag, startPoint x: 535, startPoint y: 83, endPoint x: 561, endPoint y: 83, distance: 26.0
click at [106, 83] on span "Playlink" at bounding box center [88, 81] width 32 height 11
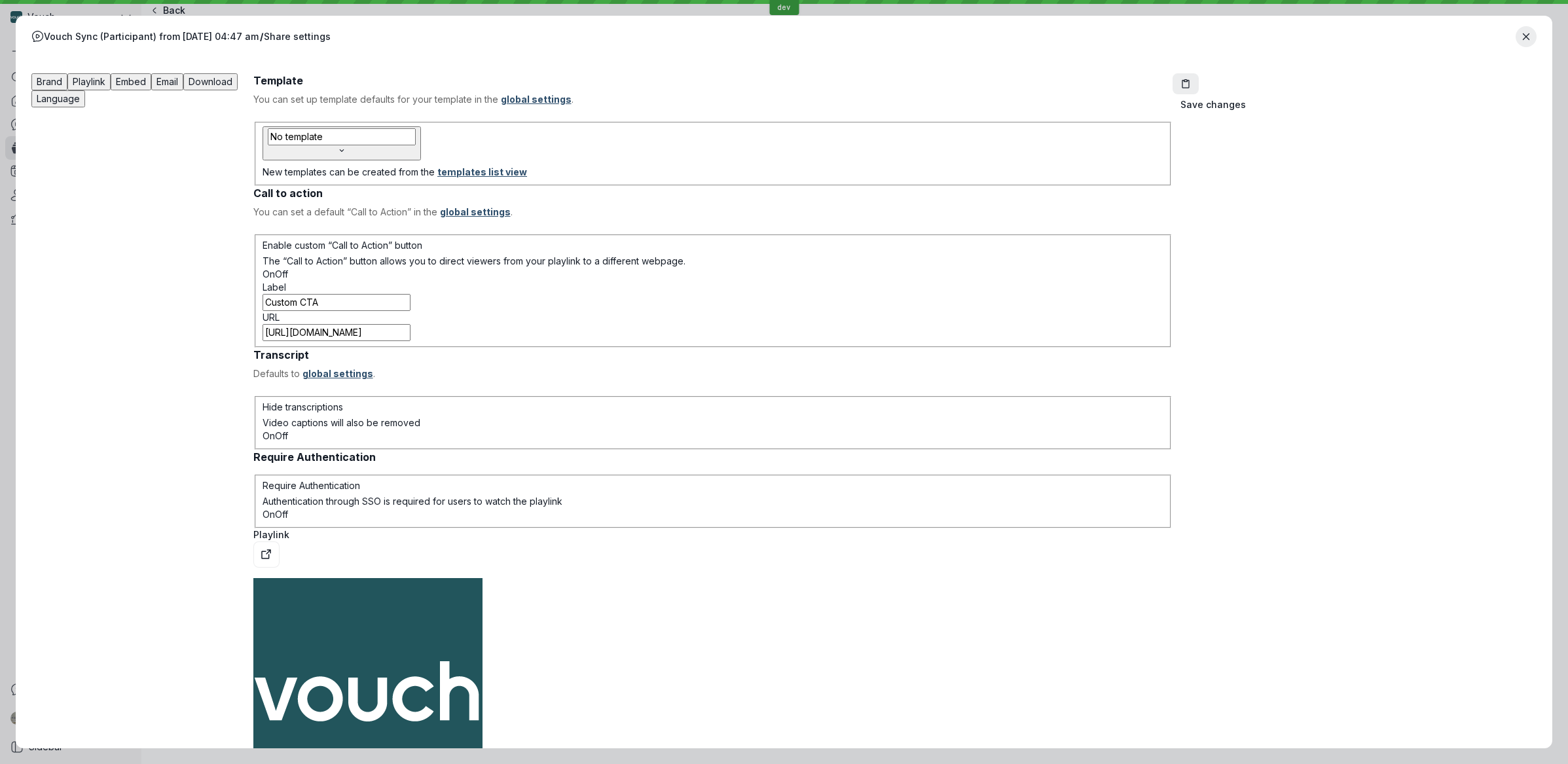
drag, startPoint x: 561, startPoint y: 83, endPoint x: 597, endPoint y: 86, distance: 36.1
click at [106, 84] on span "Playlink" at bounding box center [88, 81] width 32 height 11
click at [146, 86] on span "Embed" at bounding box center [131, 81] width 30 height 11
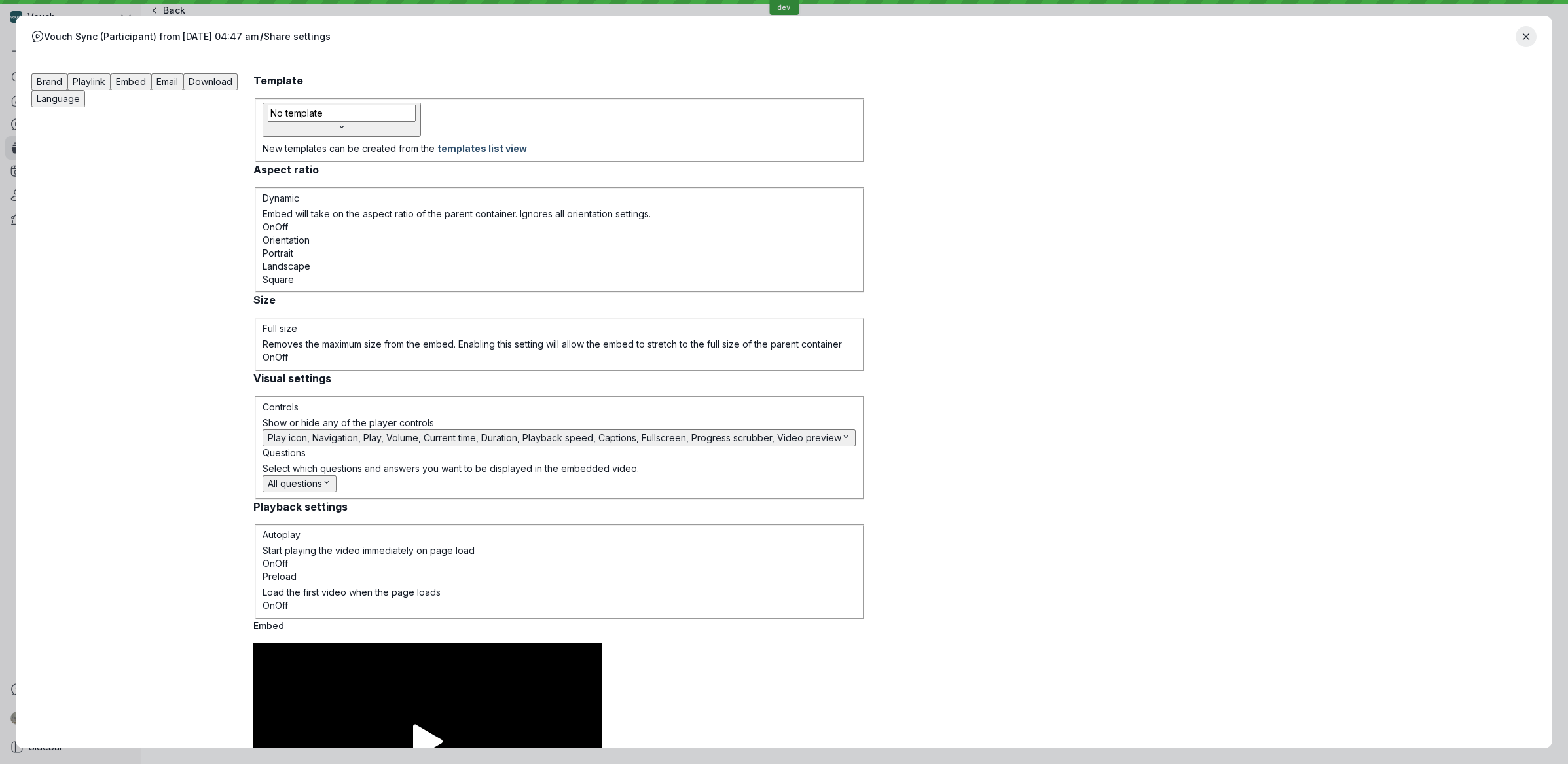
click at [178, 84] on span "Email" at bounding box center [167, 81] width 22 height 11
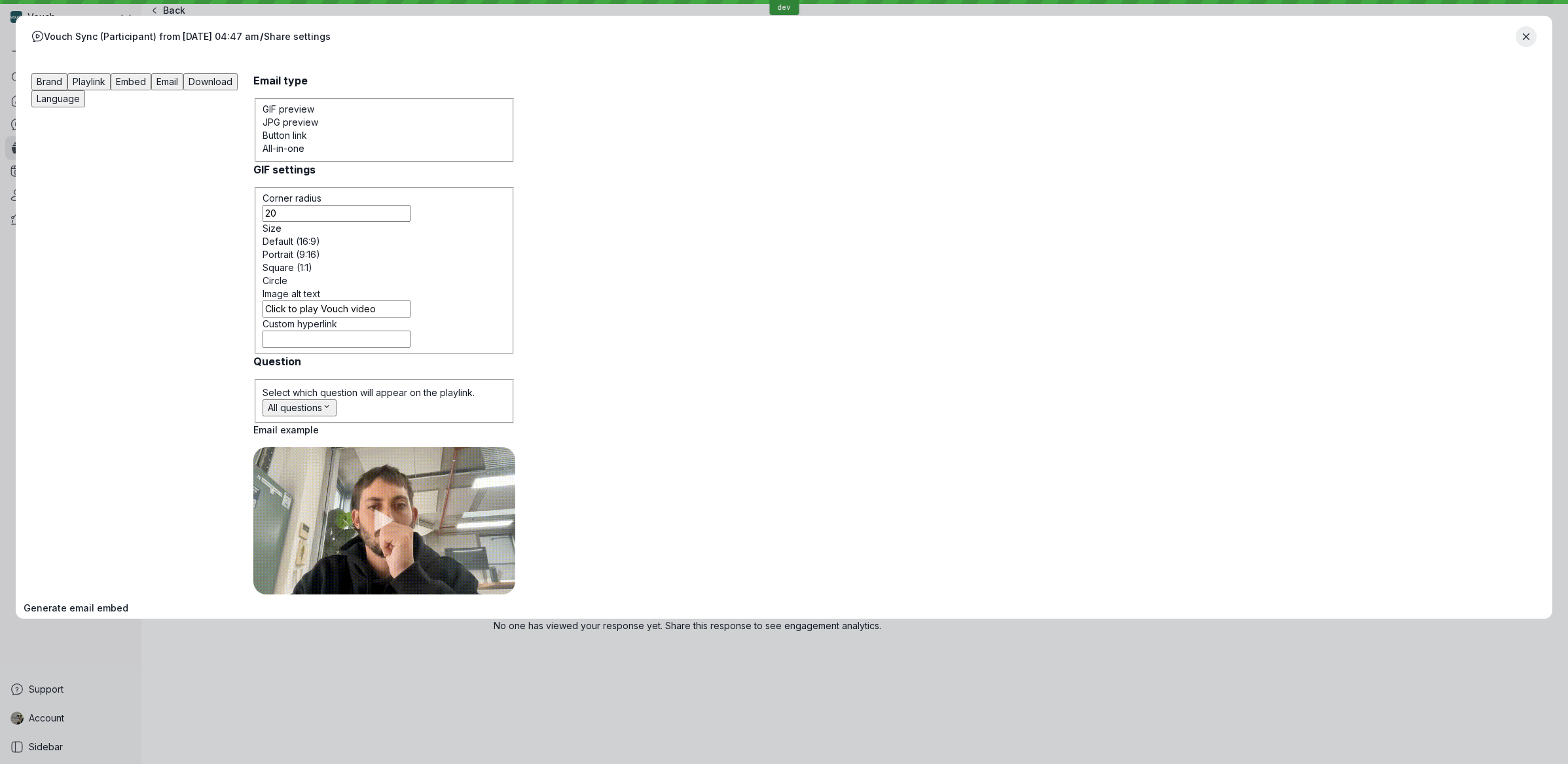
drag, startPoint x: 647, startPoint y: 84, endPoint x: 702, endPoint y: 86, distance: 55.0
click at [178, 84] on span "Email" at bounding box center [167, 81] width 22 height 11
click at [232, 86] on span "Download" at bounding box center [210, 81] width 44 height 11
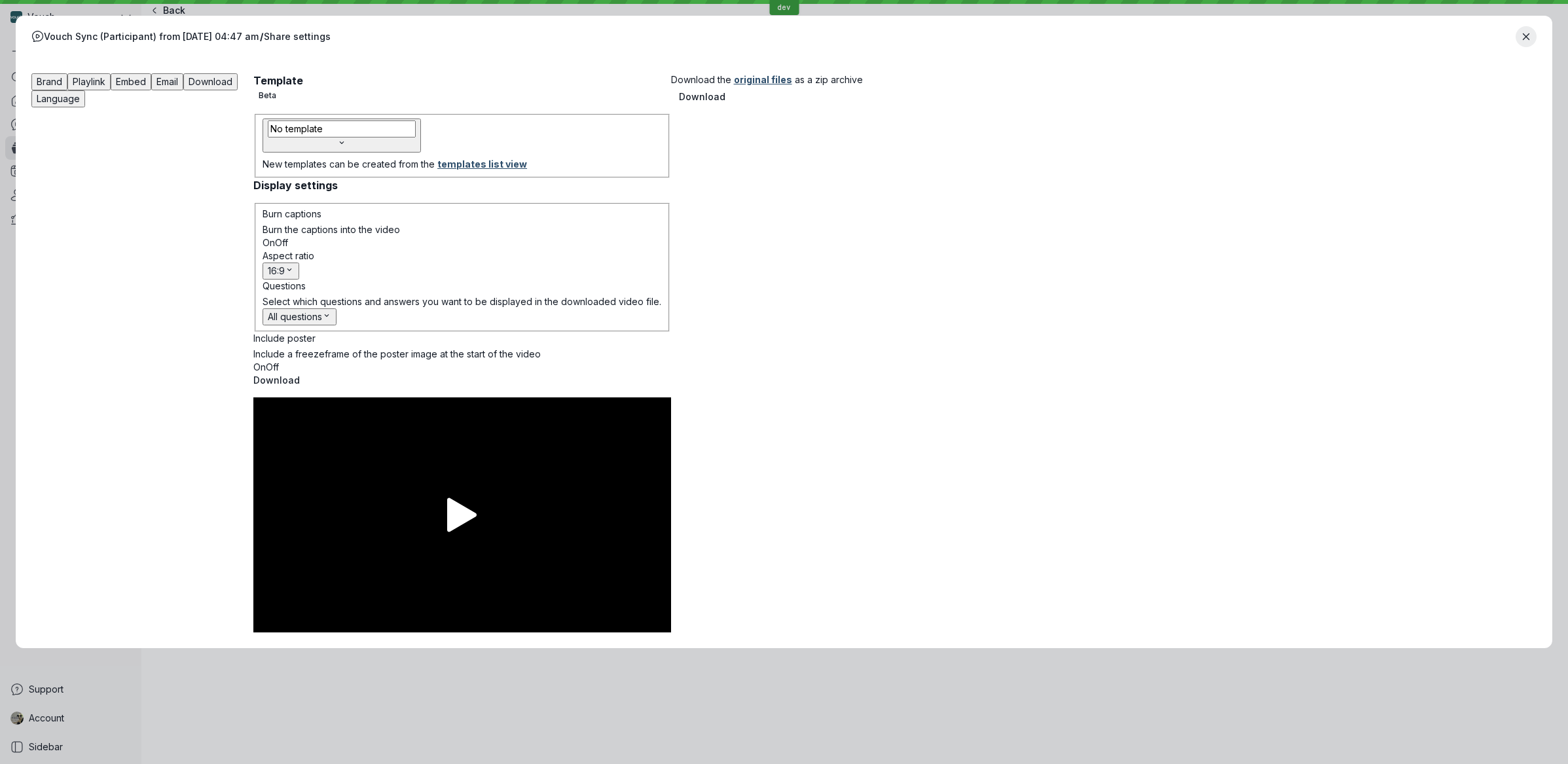
click at [253, 87] on div "Brand Playlink Embed Email Download Language" at bounding box center [142, 352] width 222 height 559
click at [80, 93] on span "Language" at bounding box center [58, 98] width 43 height 11
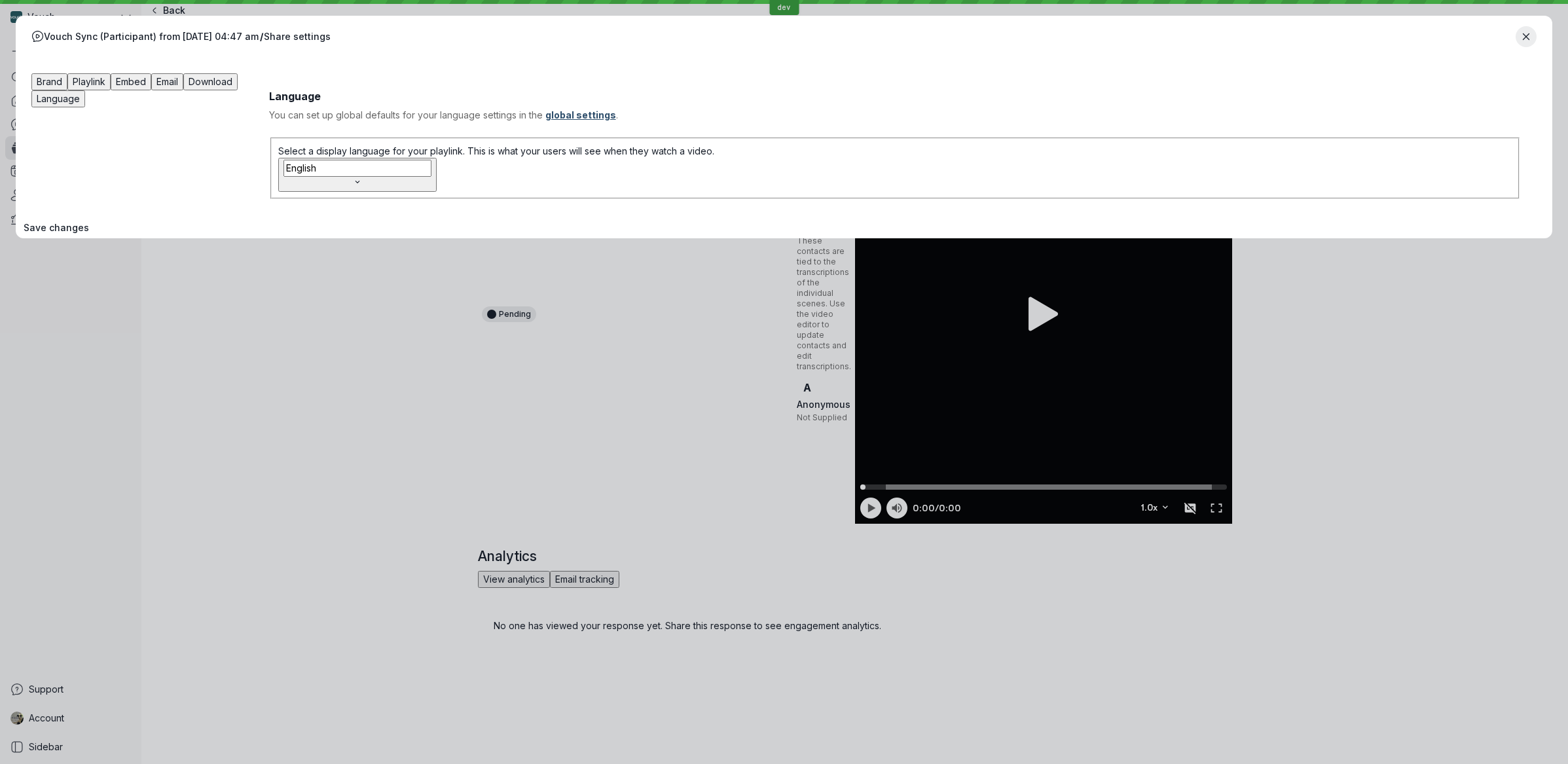
click at [253, 88] on div "Brand Playlink Embed Email Download Language" at bounding box center [142, 144] width 222 height 142
click at [253, 84] on div "Brand Playlink Embed Email Download Language" at bounding box center [142, 144] width 222 height 142
click at [253, 87] on div "Brand Playlink Embed Email Download Language" at bounding box center [142, 144] width 222 height 142
drag, startPoint x: 687, startPoint y: 86, endPoint x: 702, endPoint y: 86, distance: 15.0
click at [232, 86] on span "Download" at bounding box center [210, 81] width 44 height 11
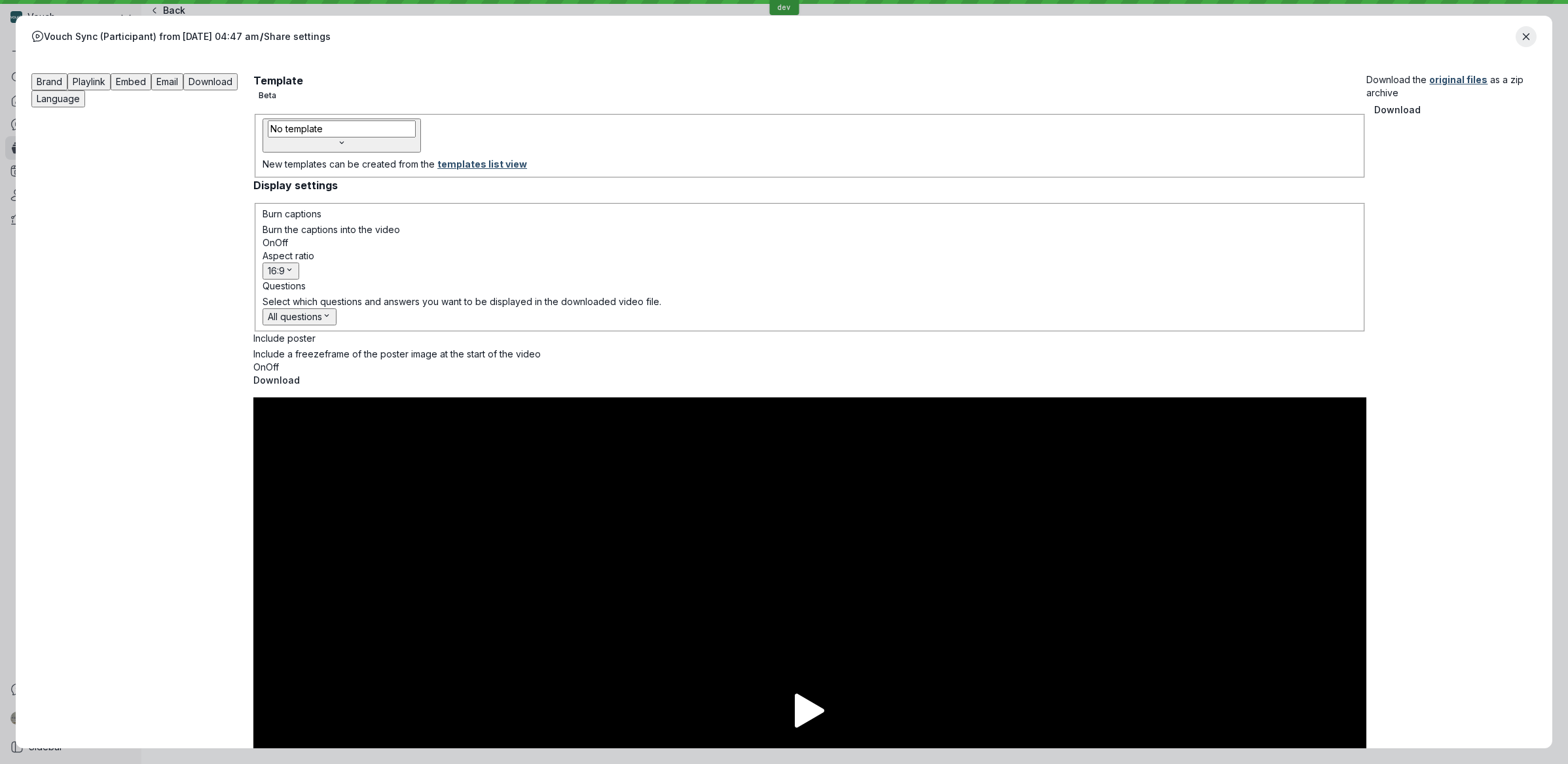
click at [232, 86] on span "Download" at bounding box center [210, 81] width 44 height 11
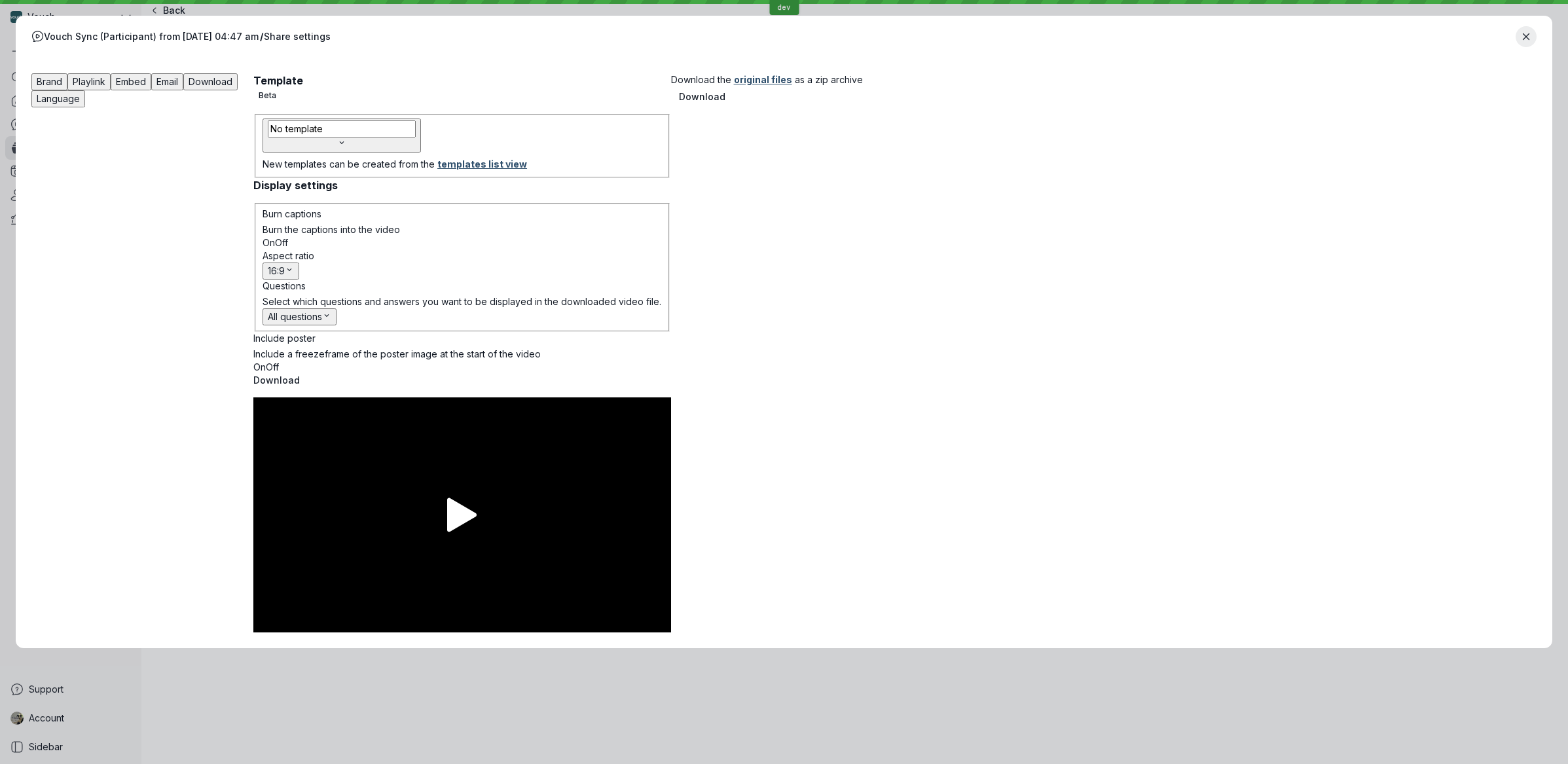
click at [62, 82] on span "Brand" at bounding box center [49, 81] width 26 height 11
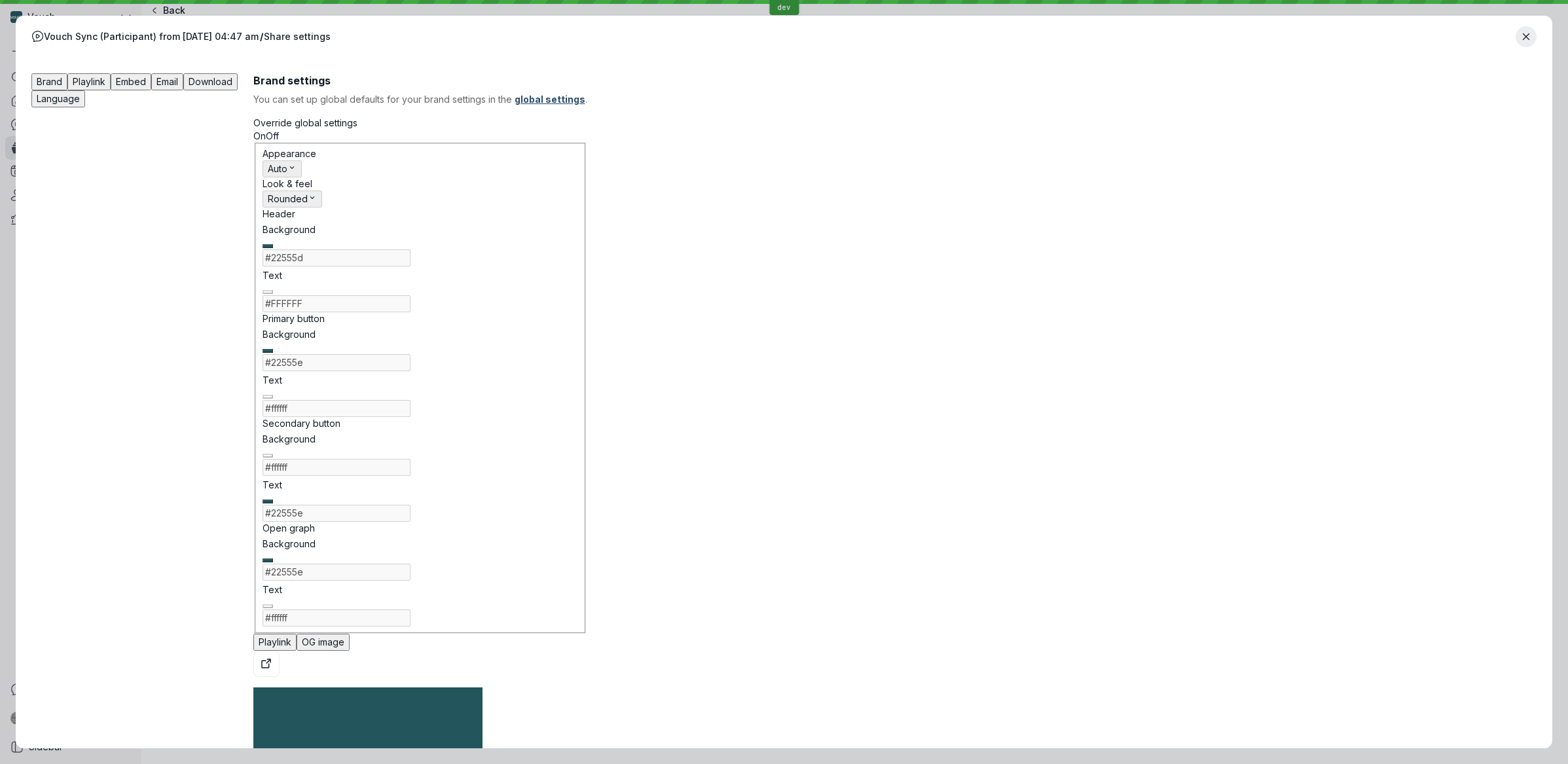
click at [106, 82] on span "Playlink" at bounding box center [88, 81] width 32 height 11
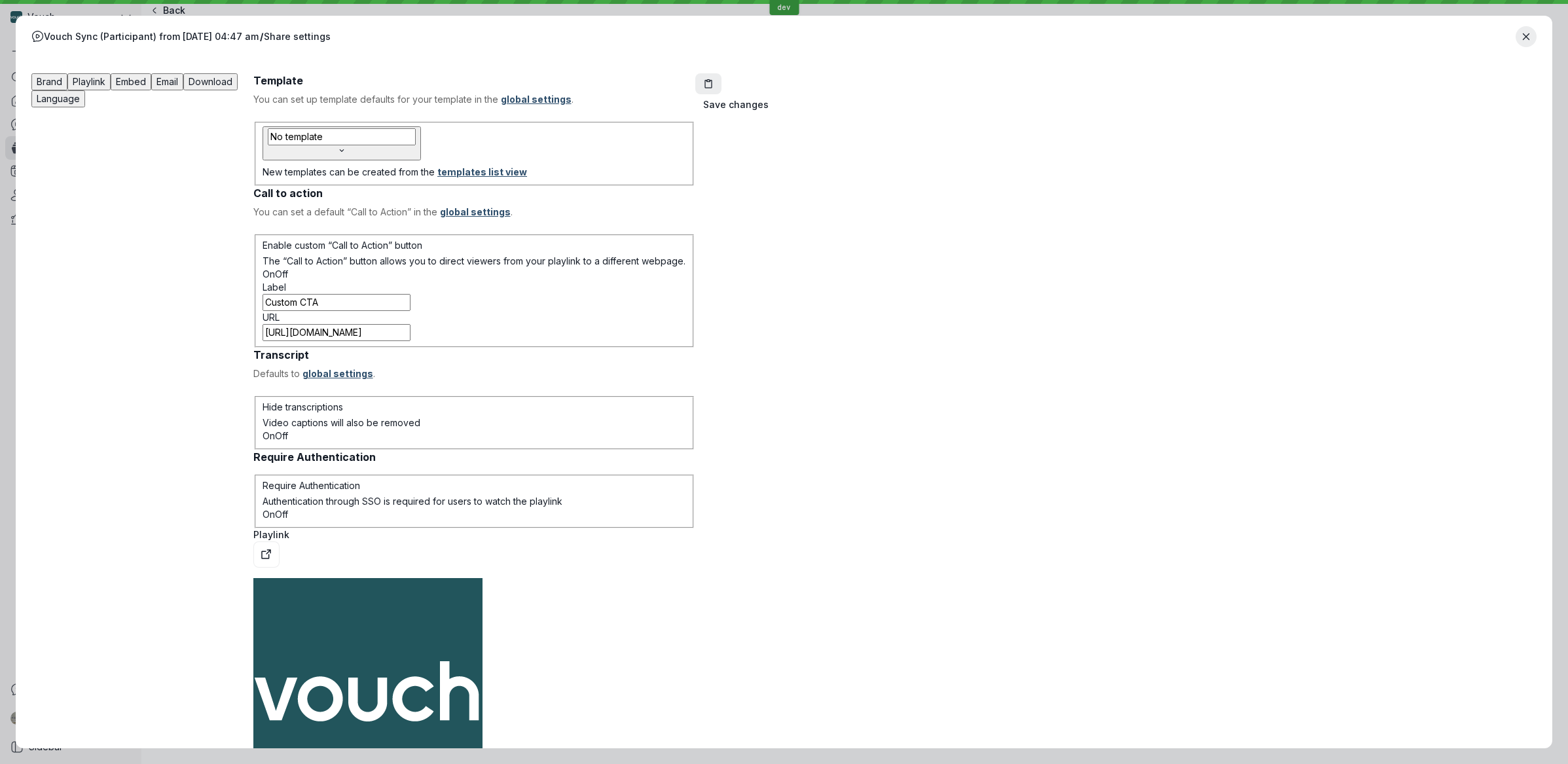
click at [146, 83] on span "Embed" at bounding box center [131, 81] width 30 height 11
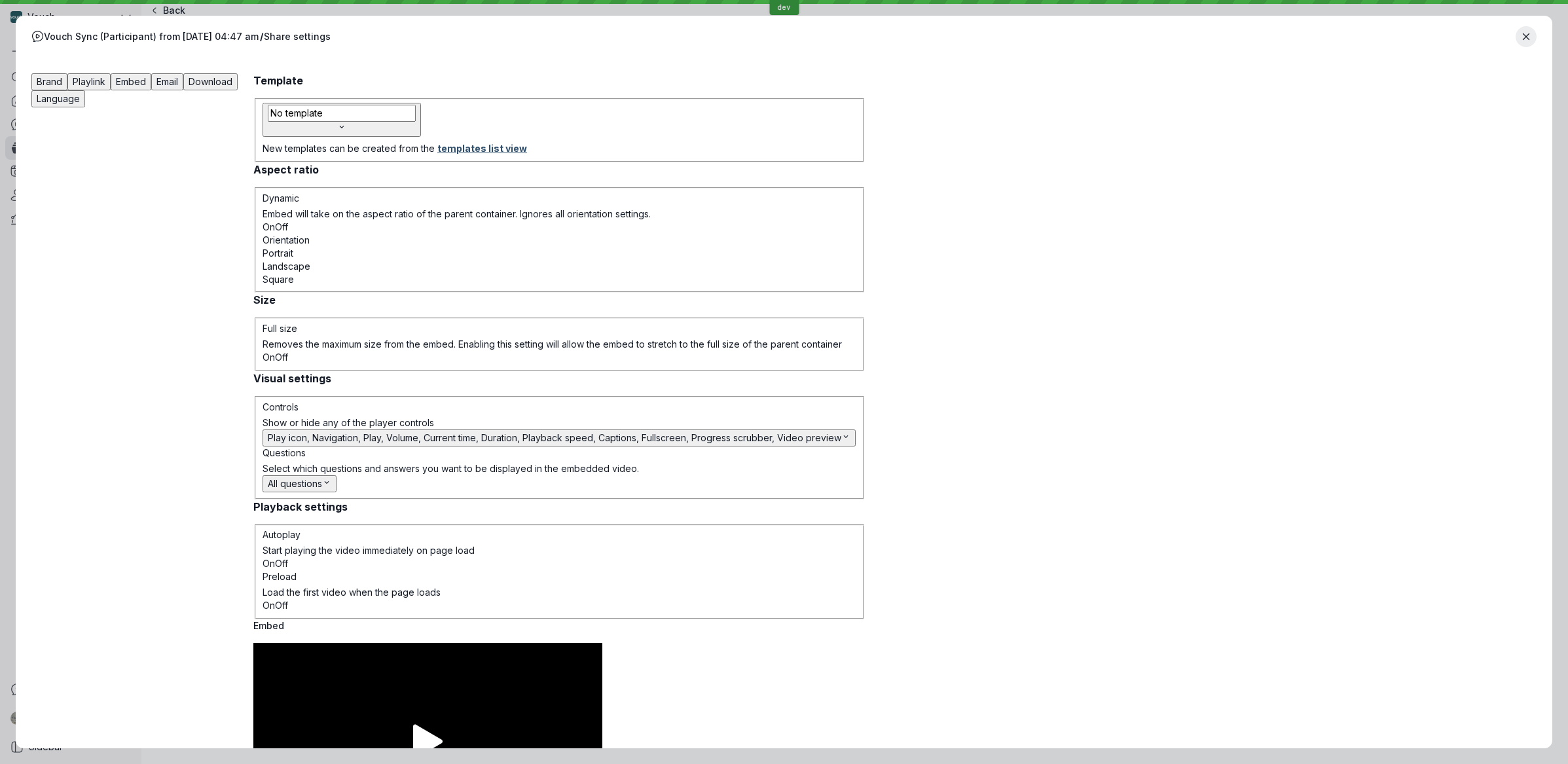
click at [253, 84] on div "Brand Playlink Embed Email Download Language" at bounding box center [142, 456] width 222 height 766
click at [232, 87] on span "Download" at bounding box center [210, 81] width 44 height 11
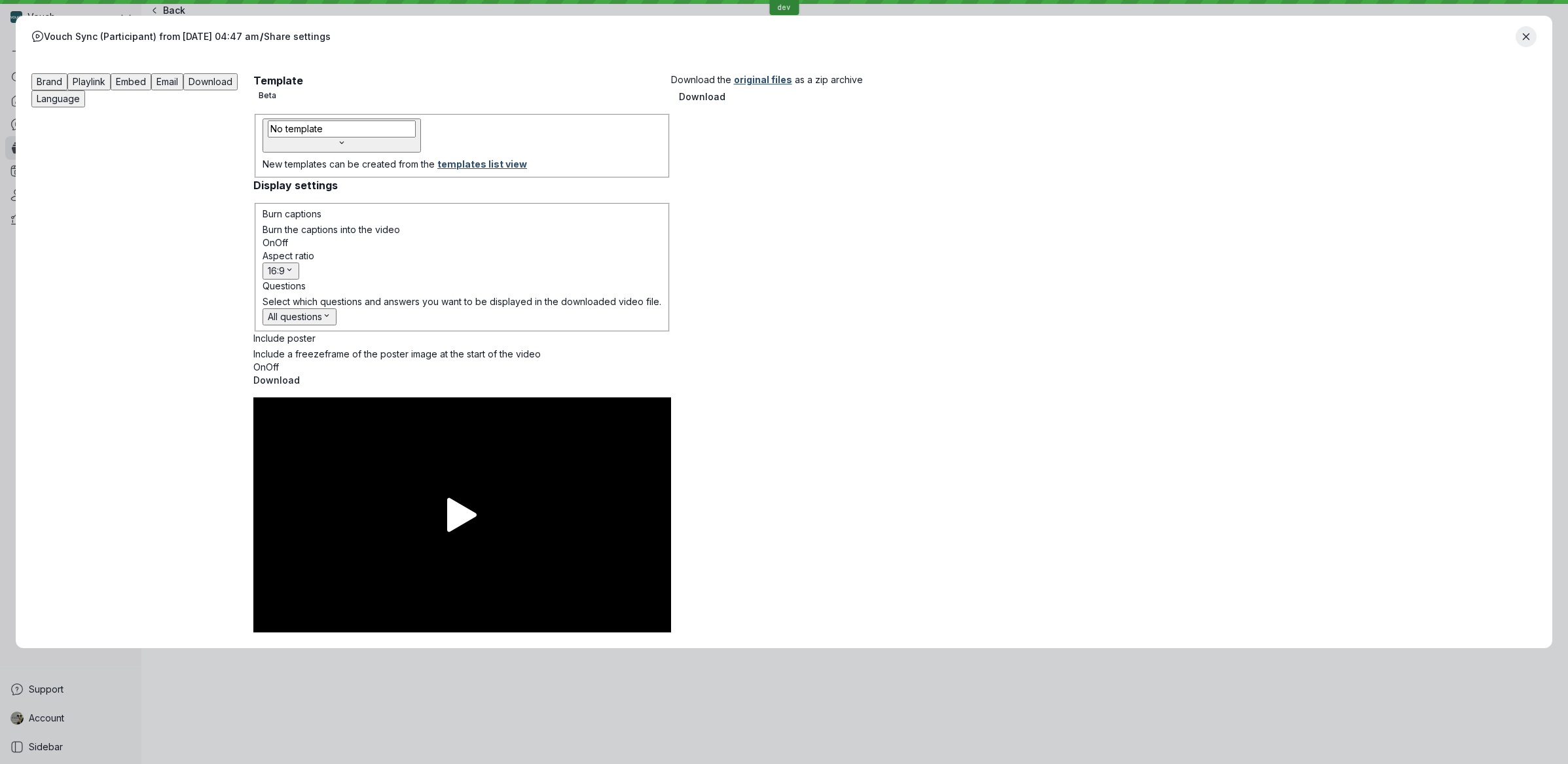
click at [253, 82] on div "Brand Playlink Embed Email Download Language" at bounding box center [142, 352] width 222 height 559
click at [80, 93] on span "Language" at bounding box center [58, 98] width 43 height 11
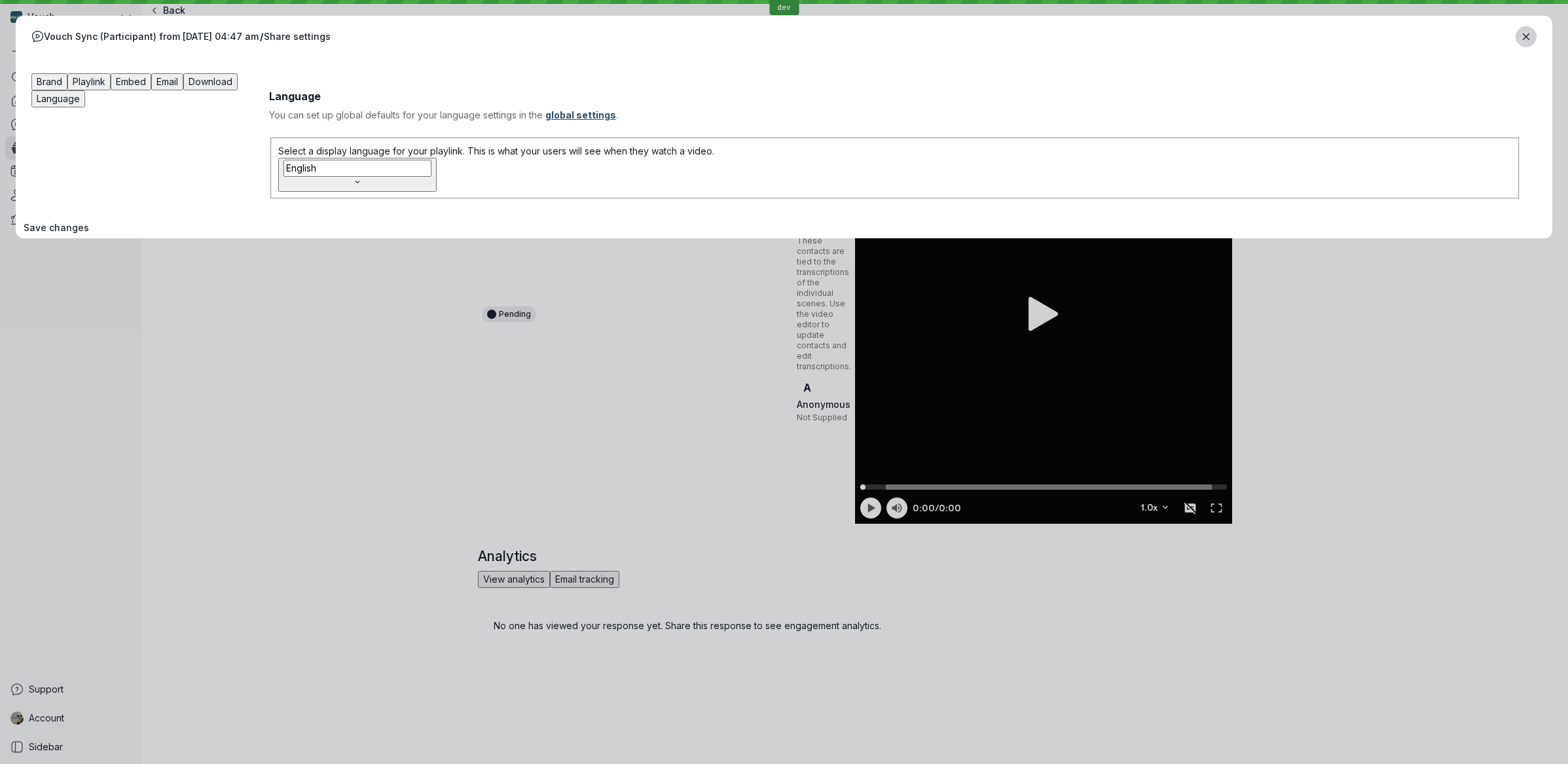
click at [1523, 38] on icon "Close modal" at bounding box center [1526, 36] width 6 height 6
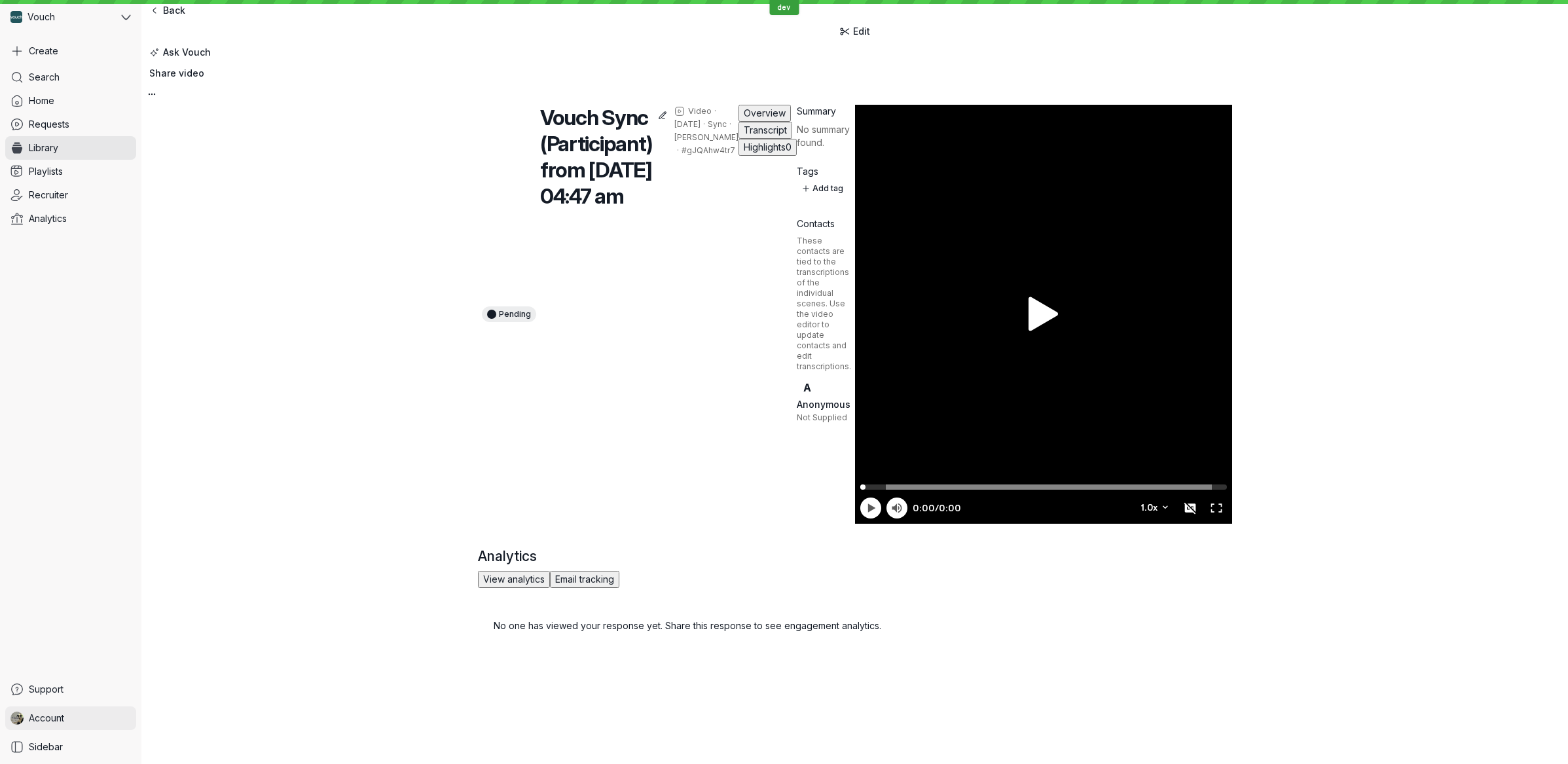
click at [78, 714] on link "Account" at bounding box center [70, 718] width 131 height 23
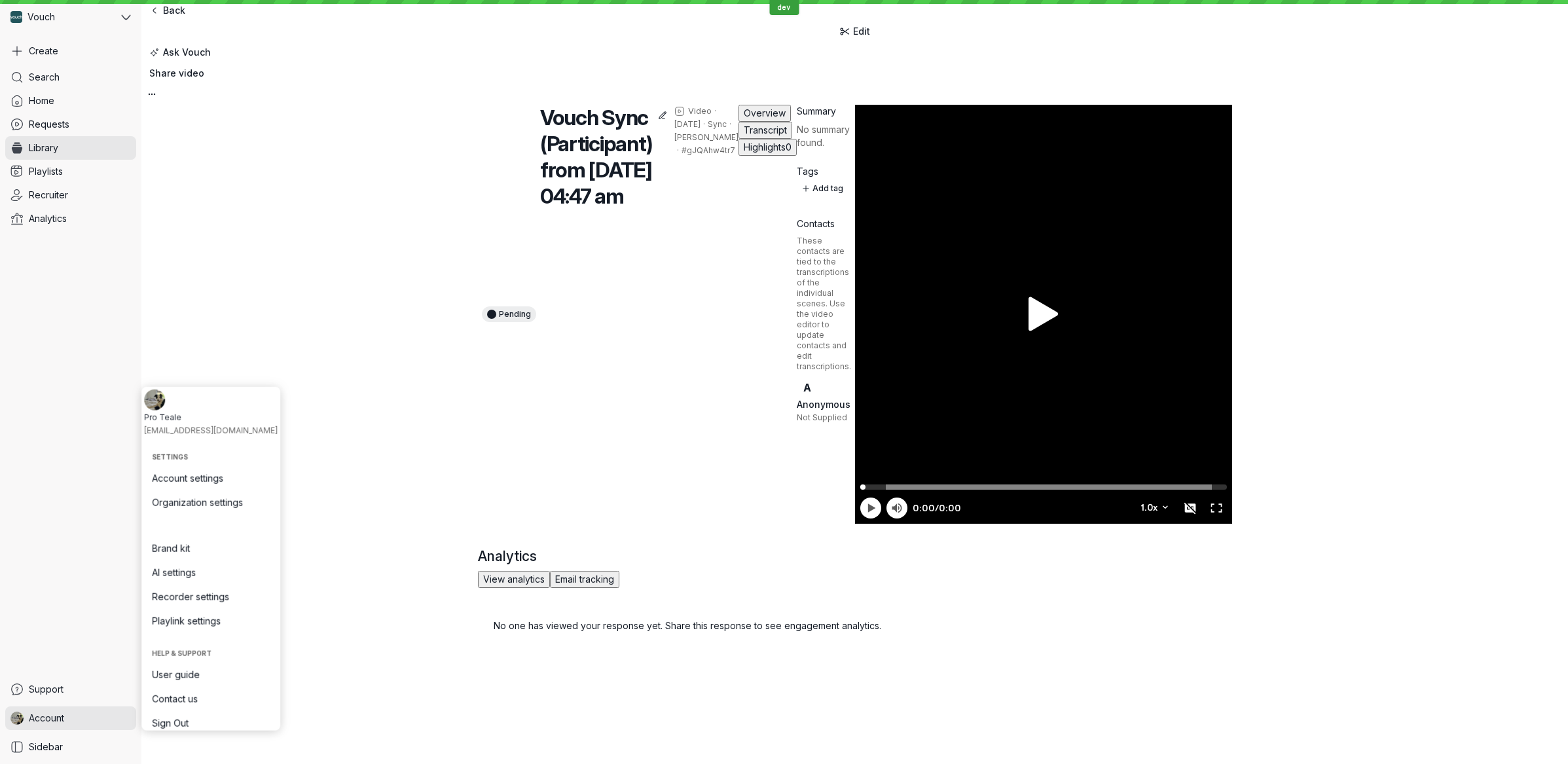
click at [78, 714] on link "Account" at bounding box center [70, 718] width 131 height 23
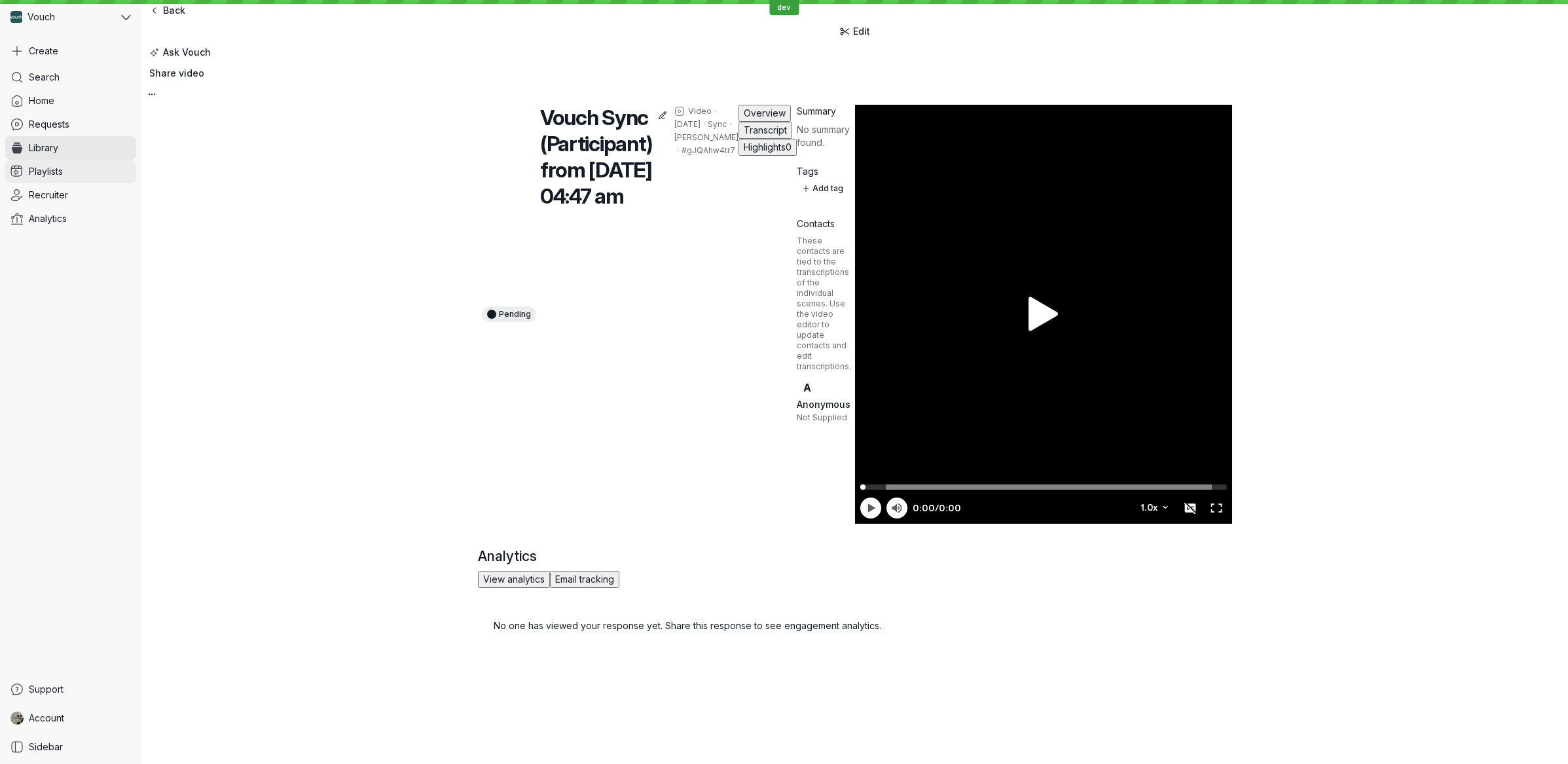
click at [77, 176] on link "Playlists" at bounding box center [70, 172] width 131 height 23
